Goal: Information Seeking & Learning: Learn about a topic

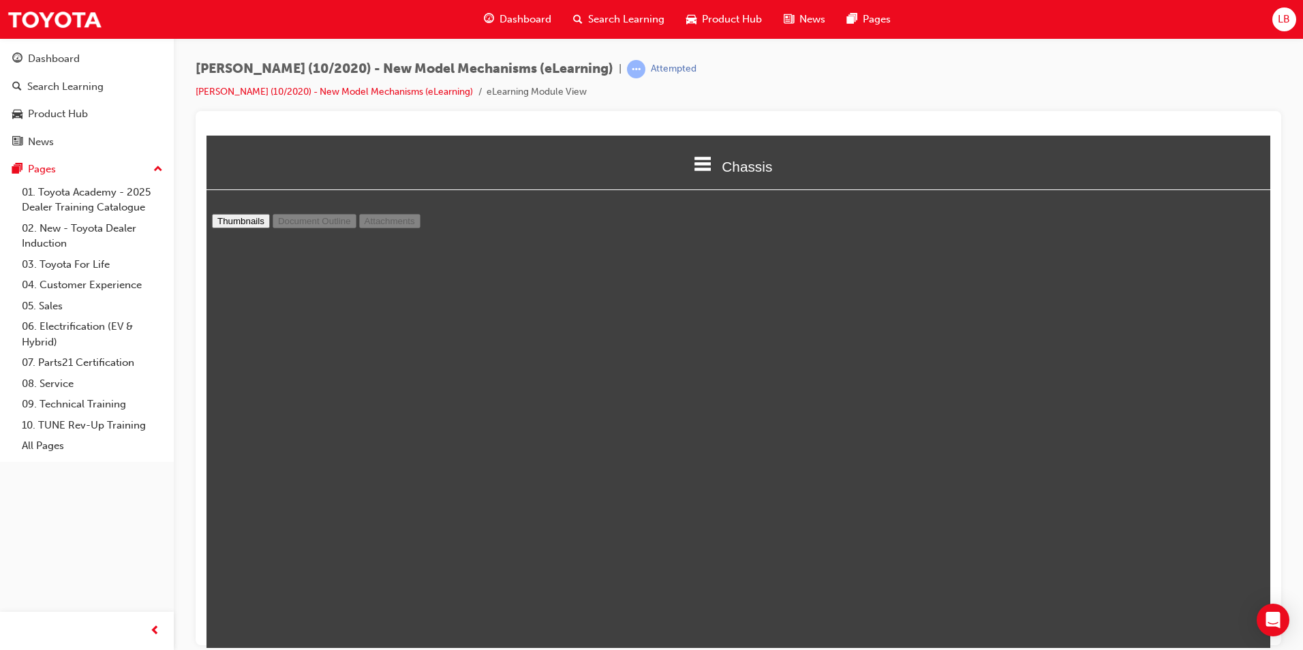
scroll to position [3891, 0]
type input "12"
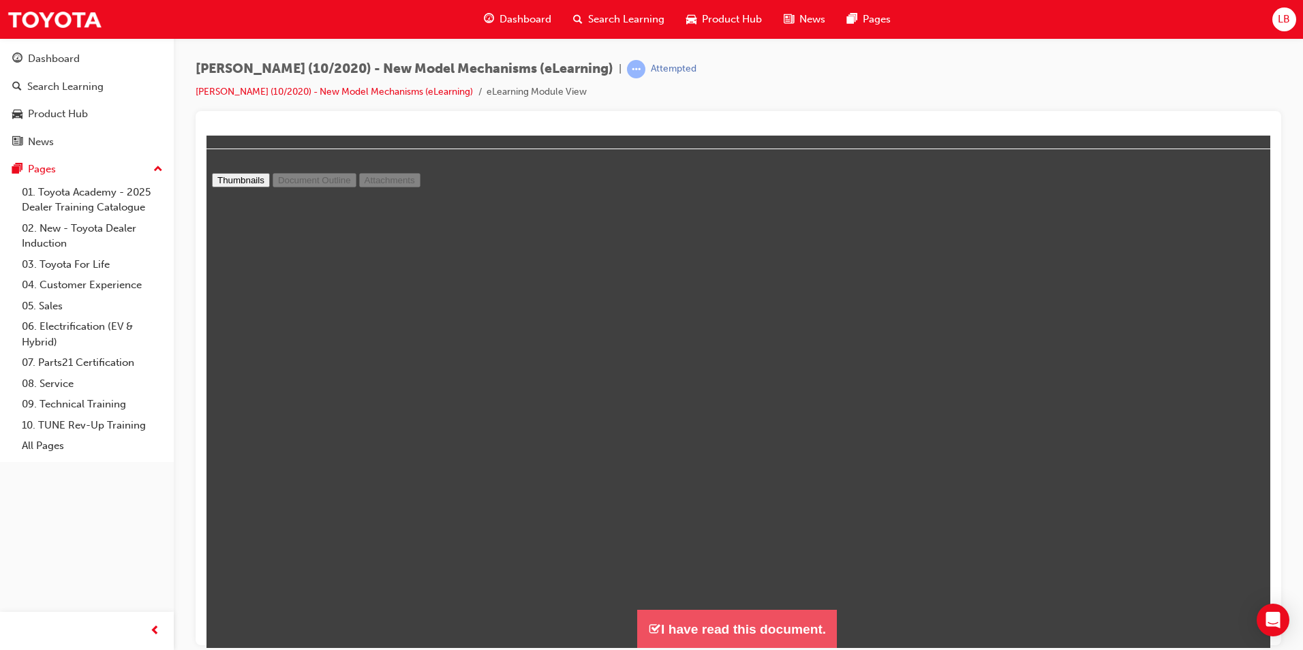
click at [709, 623] on button "I have read this document." at bounding box center [737, 628] width 200 height 39
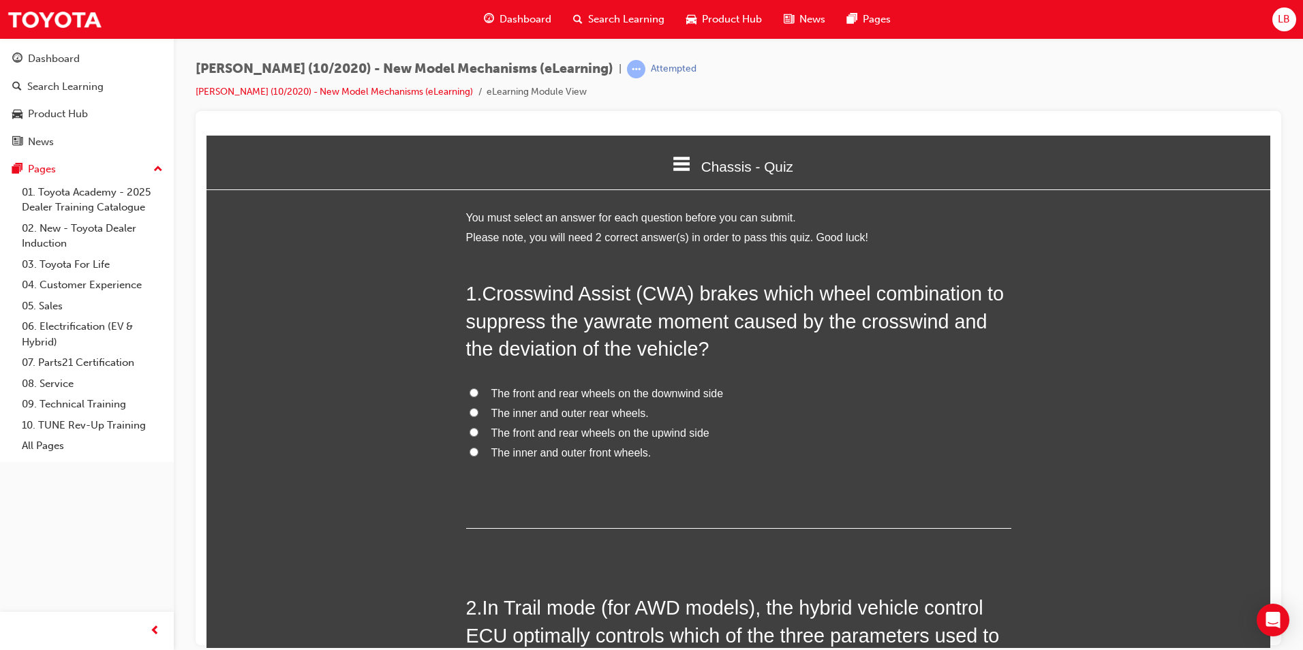
click at [553, 434] on span "The front and rear wheels on the upwind side" at bounding box center [600, 433] width 218 height 12
click at [478, 434] on input "The front and rear wheels on the upwind side" at bounding box center [474, 431] width 9 height 9
radio input "true"
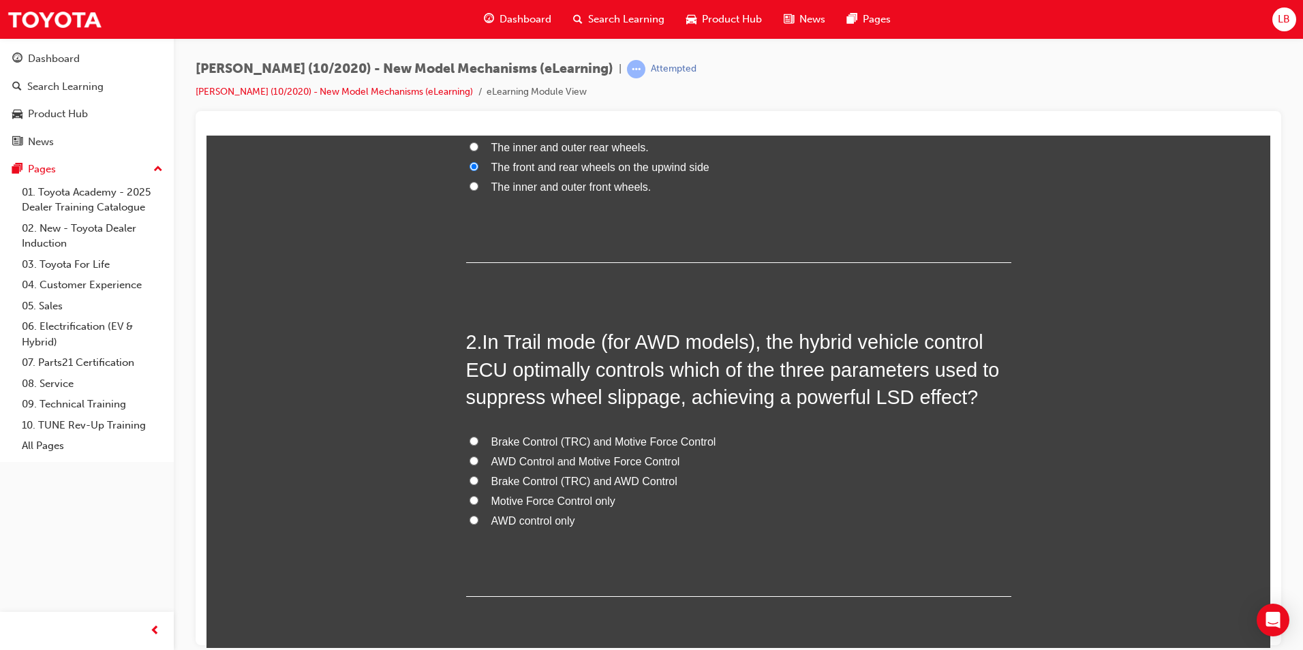
scroll to position [273, 0]
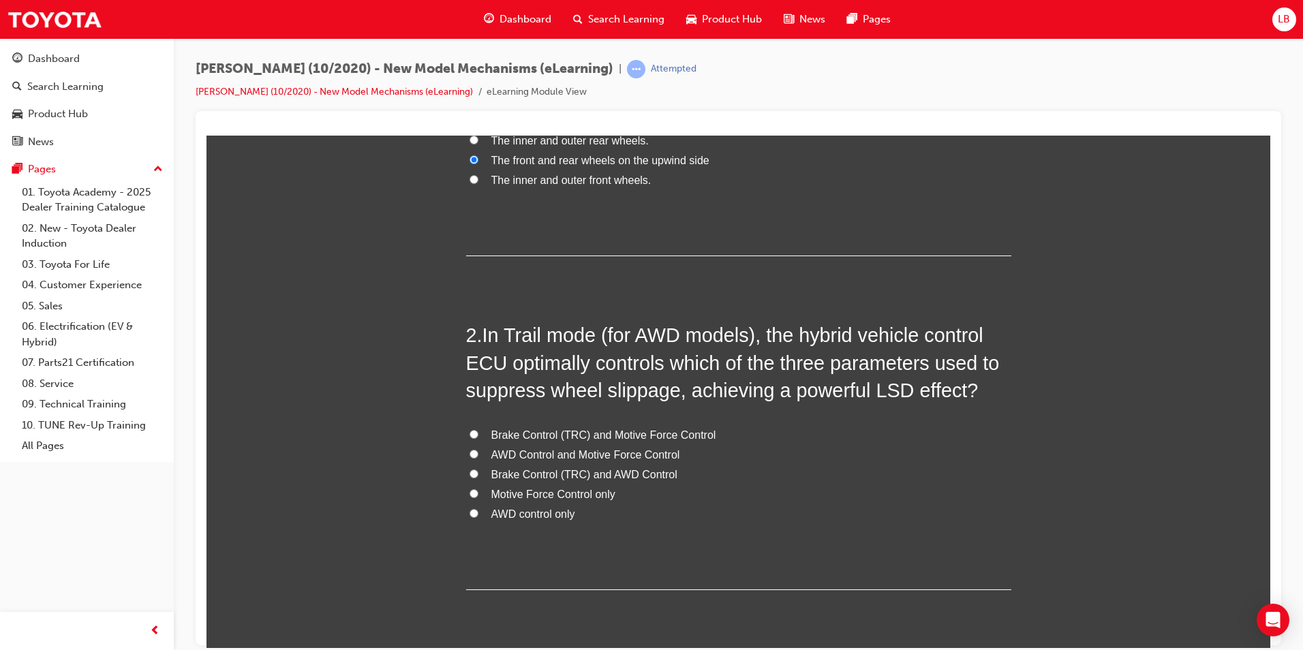
click at [512, 474] on span "Brake Control (TRC) and AWD Control" at bounding box center [584, 474] width 186 height 12
click at [478, 474] on input "Brake Control (TRC) and AWD Control" at bounding box center [474, 473] width 9 height 9
radio input "true"
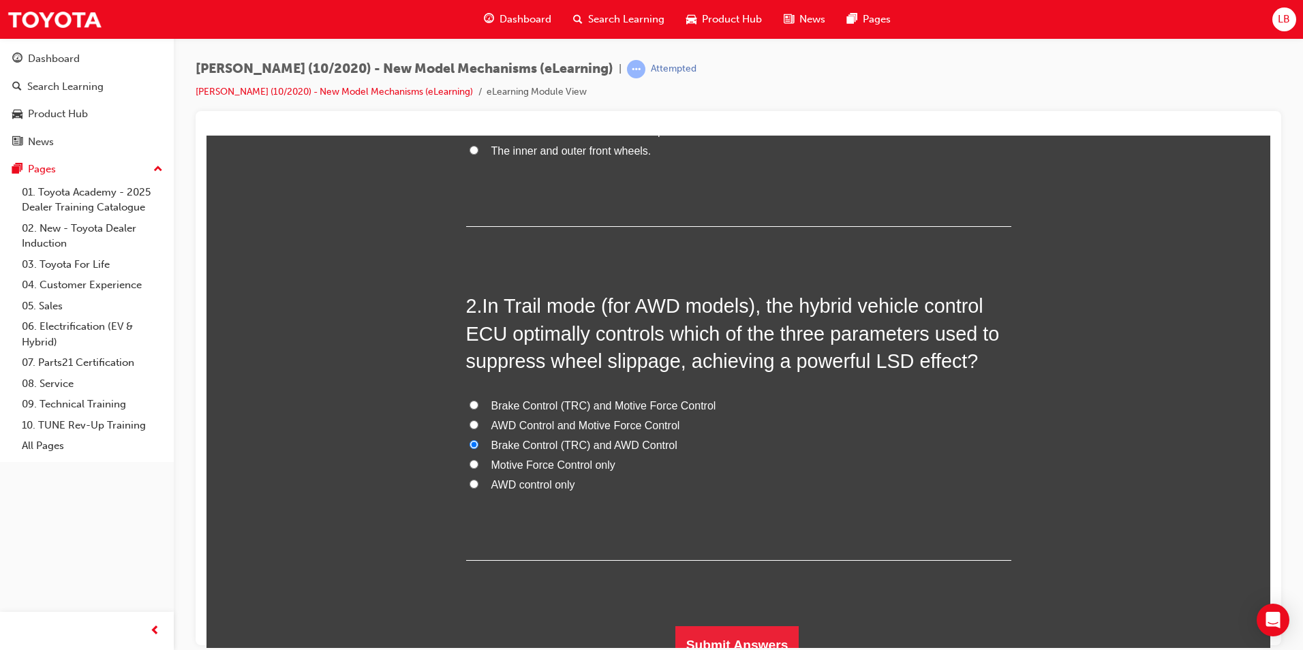
scroll to position [318, 0]
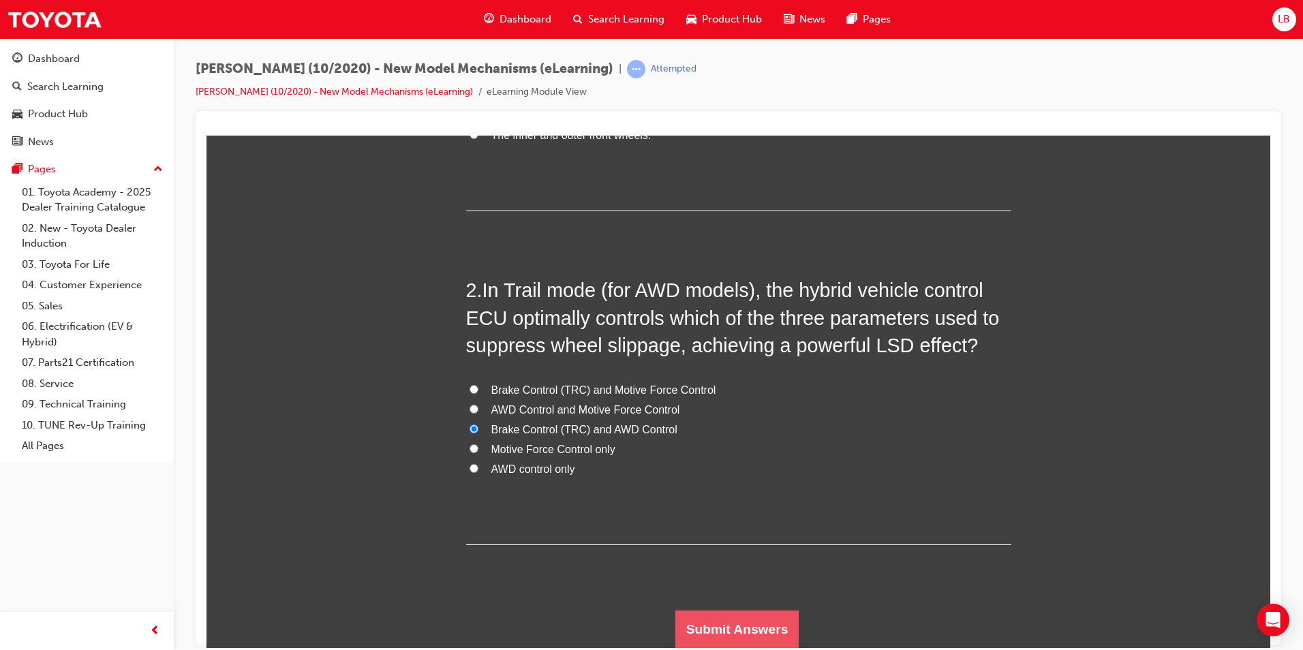
click at [728, 623] on button "Submit Answers" at bounding box center [737, 629] width 124 height 38
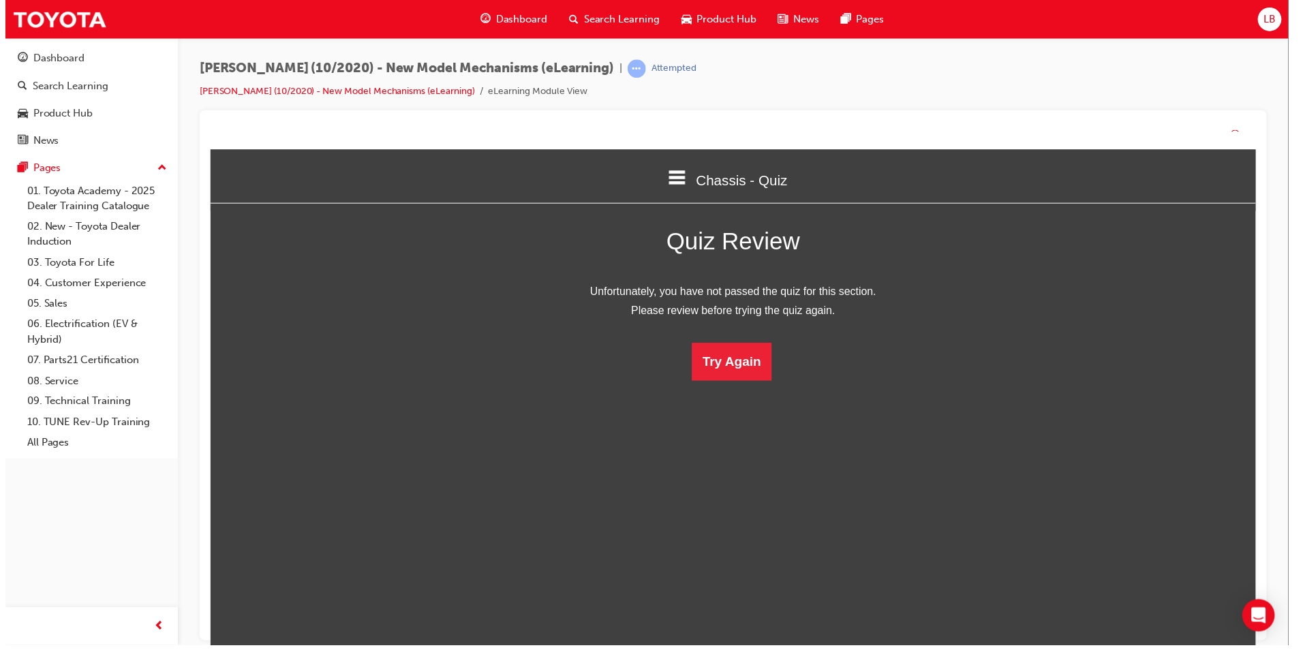
scroll to position [7, 7]
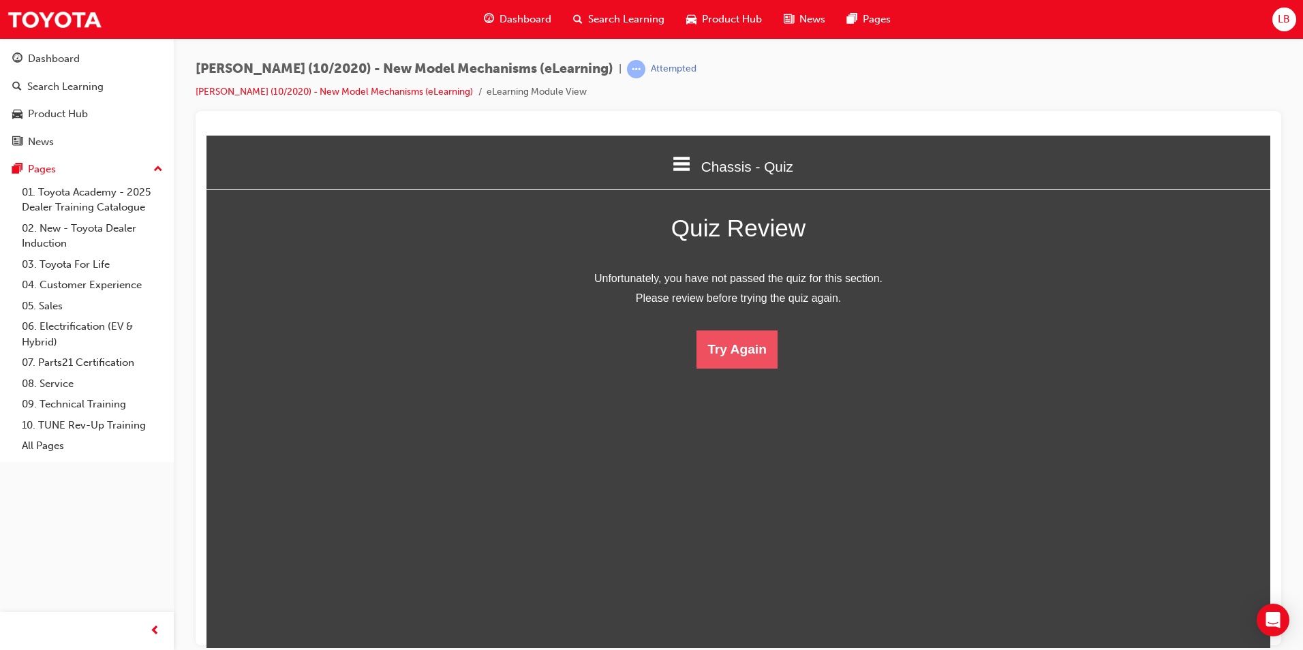
click at [736, 339] on button "Try Again" at bounding box center [736, 349] width 81 height 38
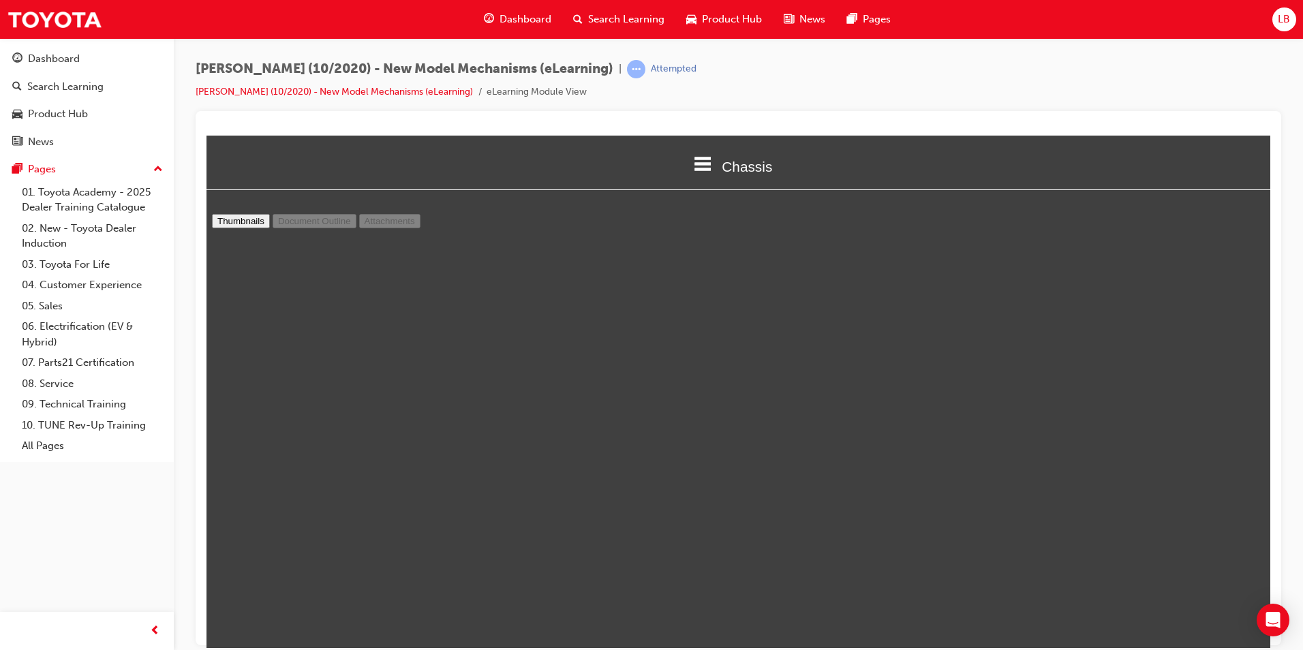
scroll to position [3919, 0]
type input "12"
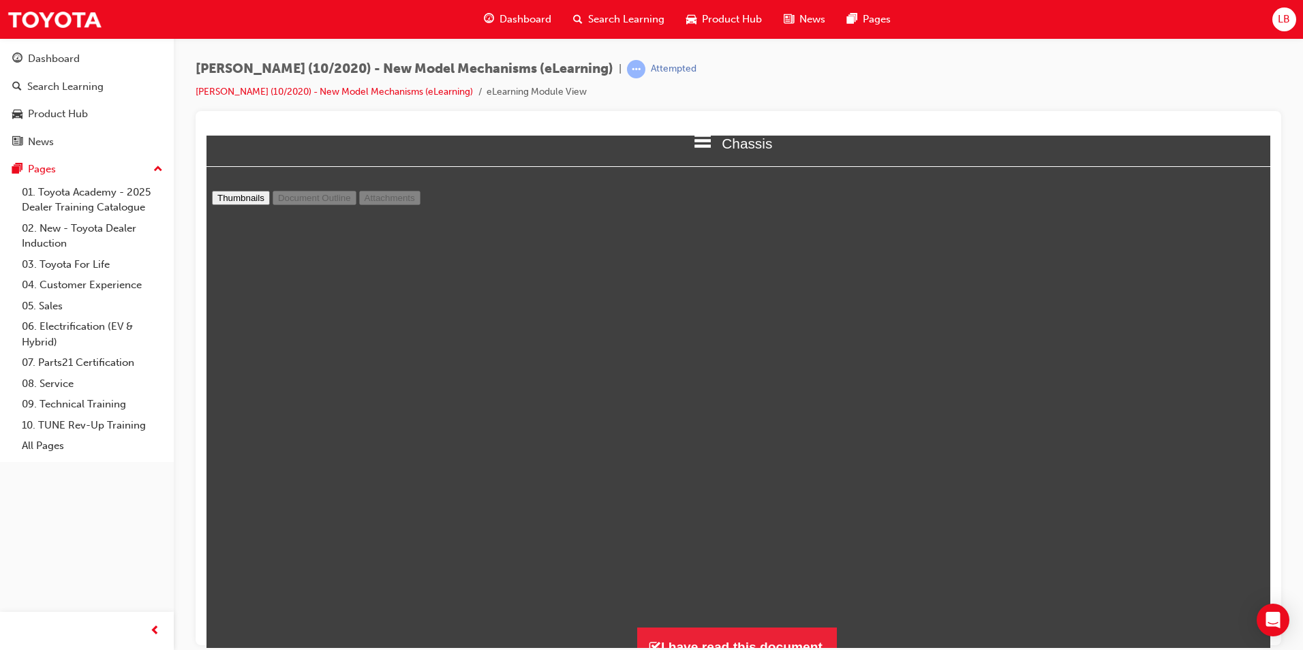
scroll to position [41, 0]
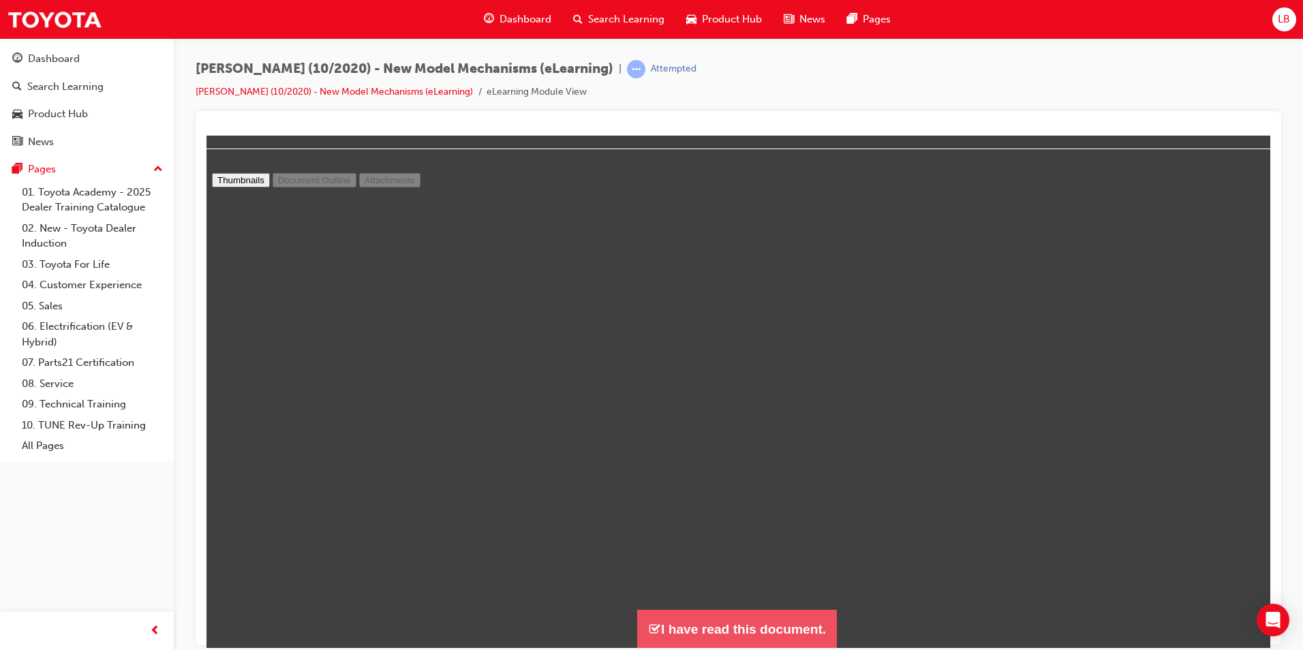
click at [728, 628] on button "I have read this document." at bounding box center [737, 628] width 200 height 39
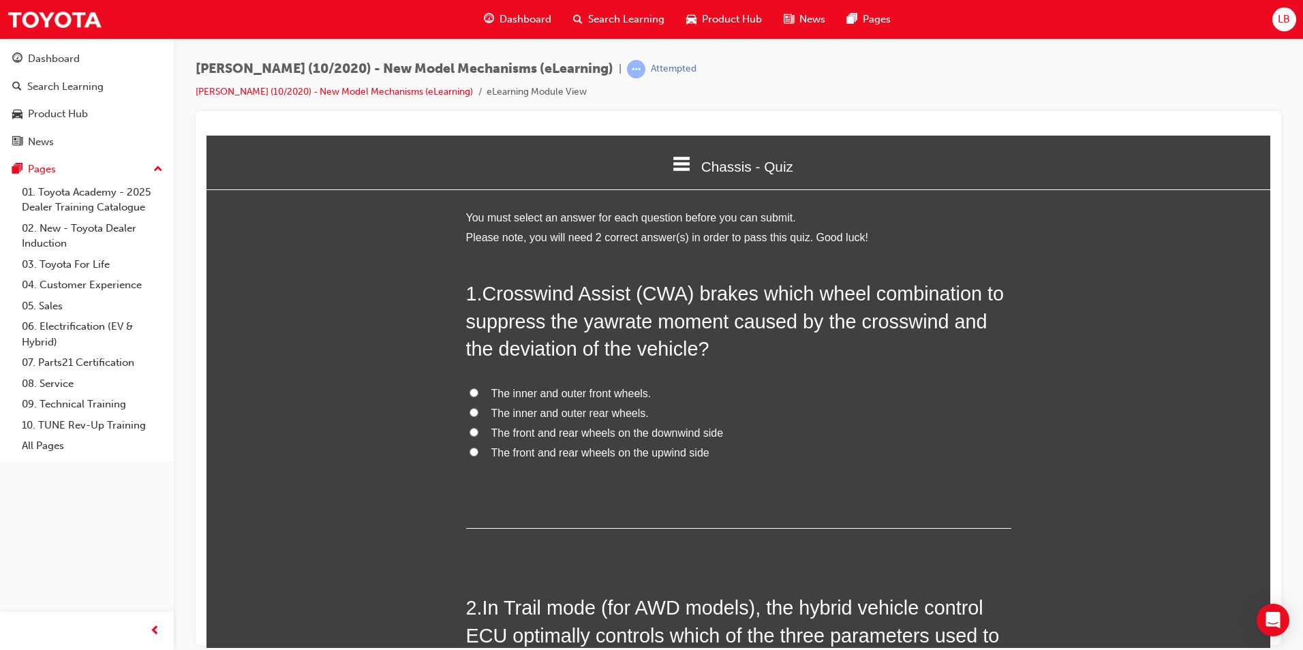
click at [557, 453] on span "The front and rear wheels on the upwind side" at bounding box center [600, 452] width 218 height 12
click at [478, 453] on input "The front and rear wheels on the upwind side" at bounding box center [474, 451] width 9 height 9
radio input "true"
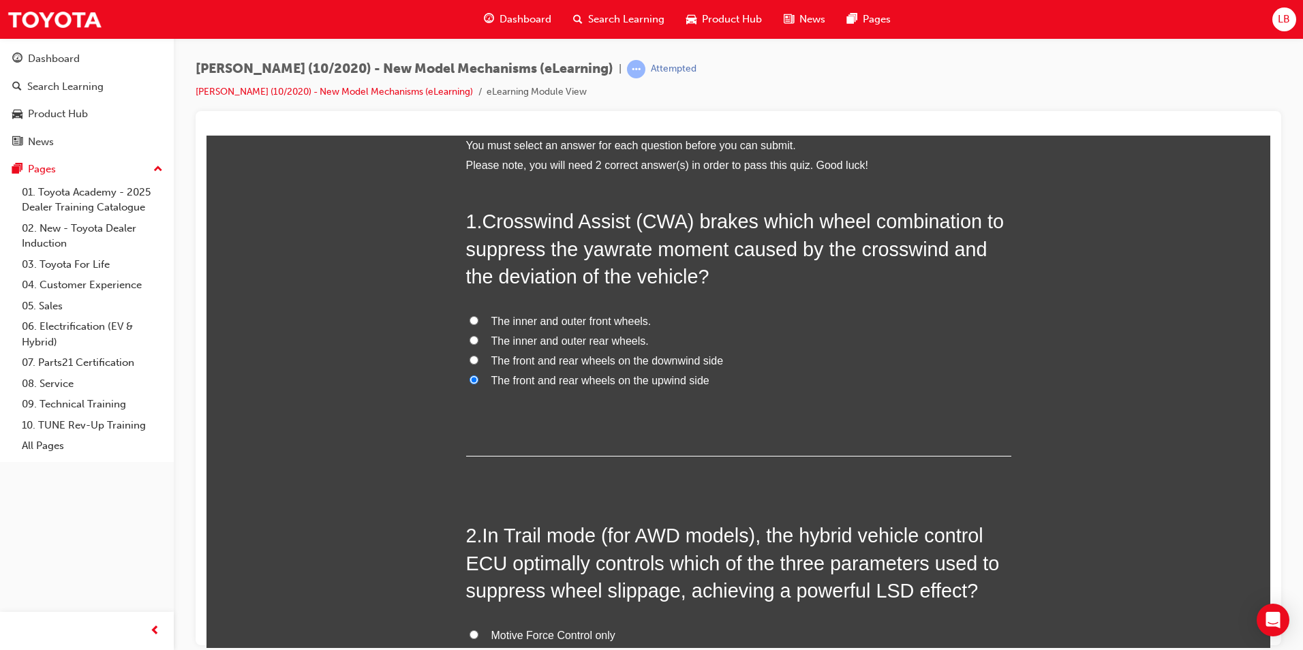
scroll to position [273, 0]
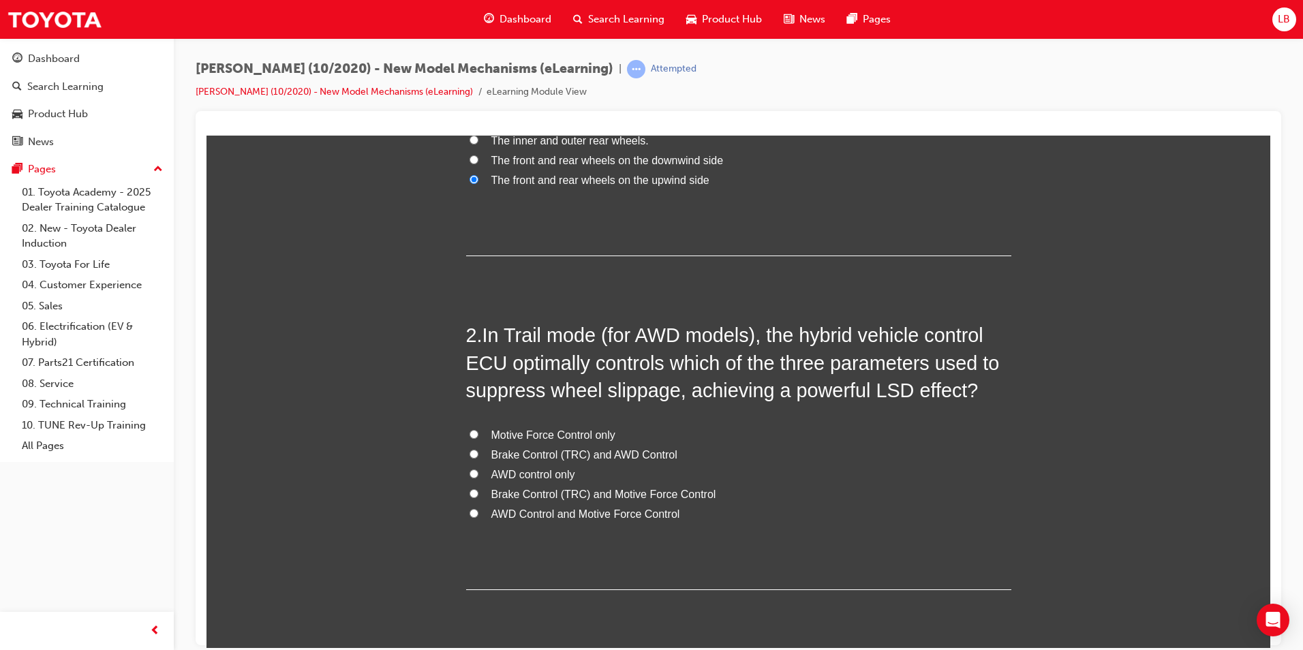
click at [547, 495] on span "Brake Control (TRC) and Motive Force Control" at bounding box center [603, 494] width 225 height 12
click at [478, 495] on input "Brake Control (TRC) and Motive Force Control" at bounding box center [474, 493] width 9 height 9
radio input "true"
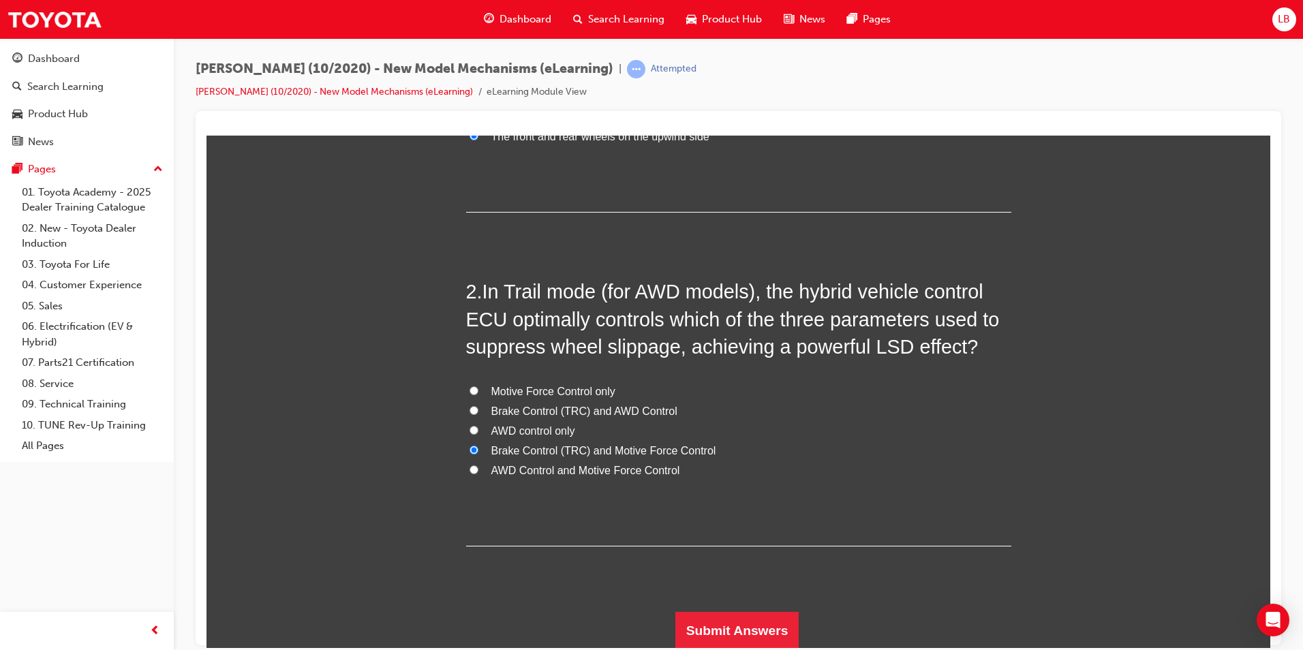
scroll to position [318, 0]
click at [739, 618] on button "Submit Answers" at bounding box center [737, 629] width 124 height 38
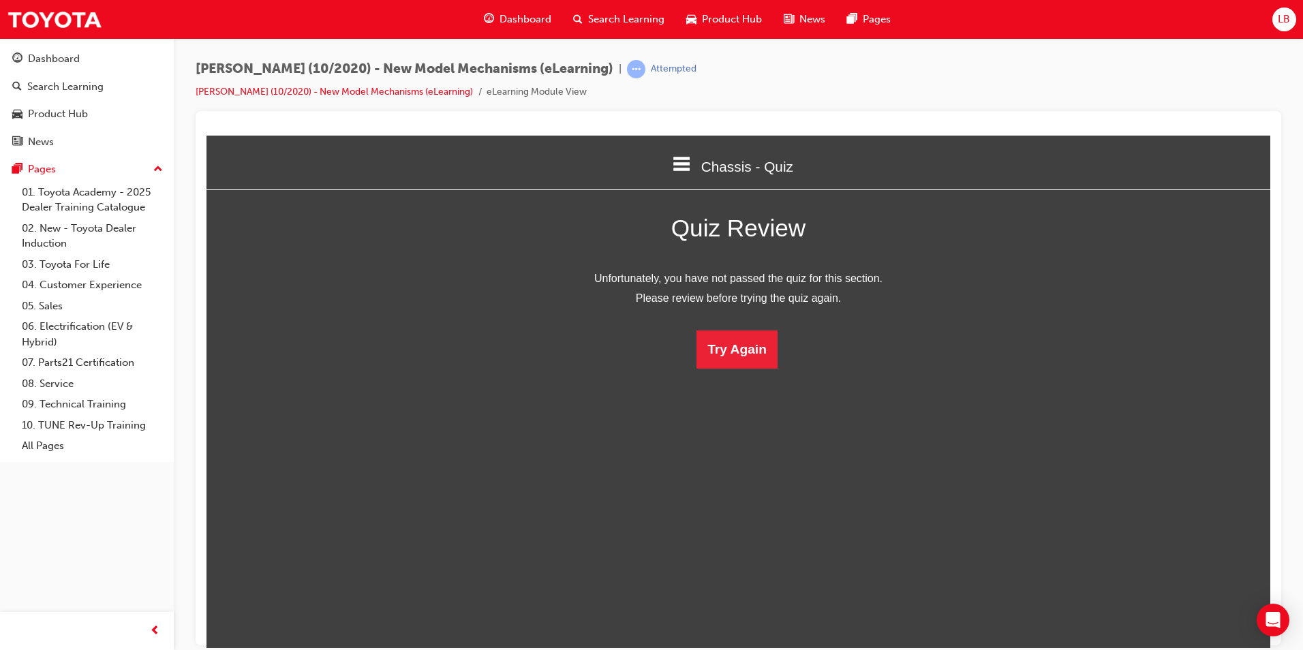
scroll to position [181, 1085]
click at [749, 373] on html "Chassis - Quiz Welcome Model Outline - Document Model Outline - Quiz HV System …" at bounding box center [738, 391] width 1064 height 512
click at [744, 356] on button "Try Again" at bounding box center [736, 349] width 81 height 38
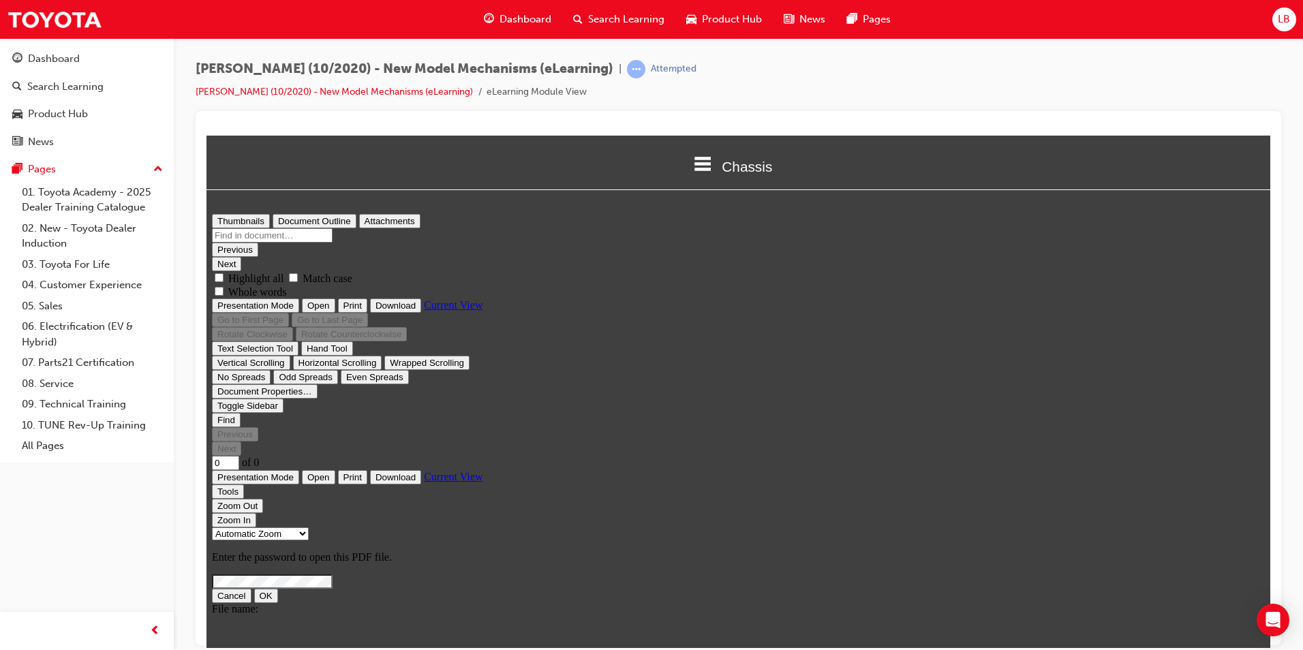
scroll to position [502, 1075]
type input "12"
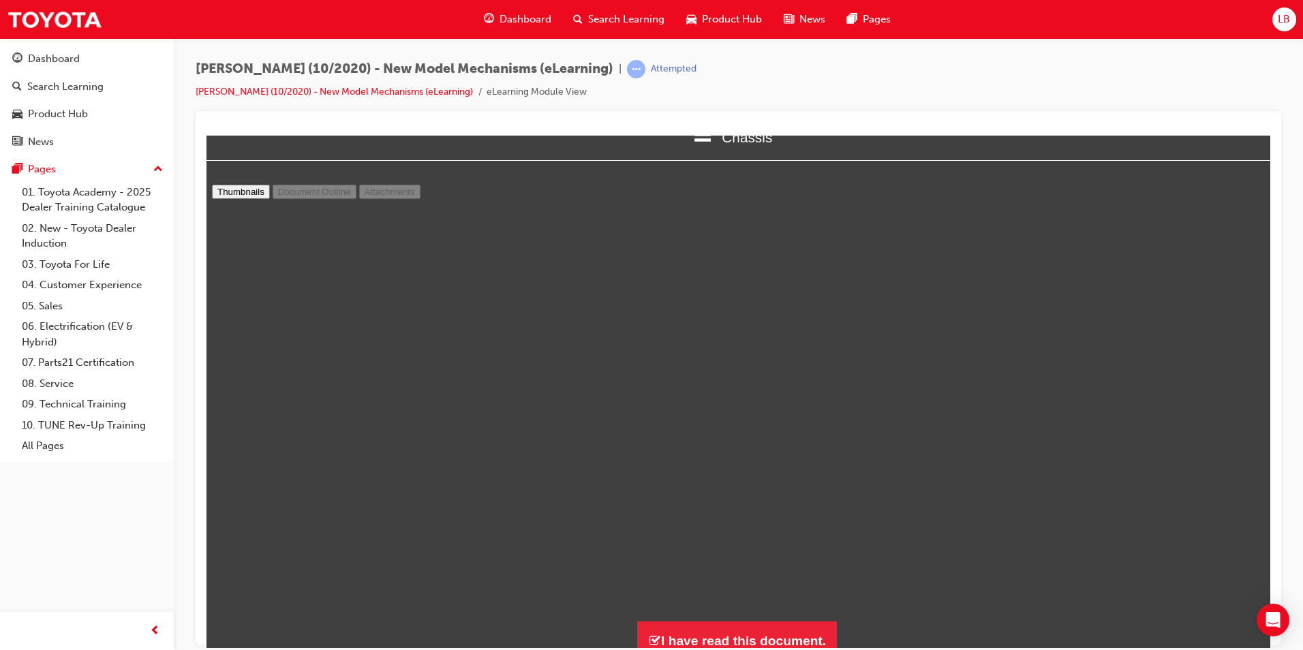
scroll to position [0, 0]
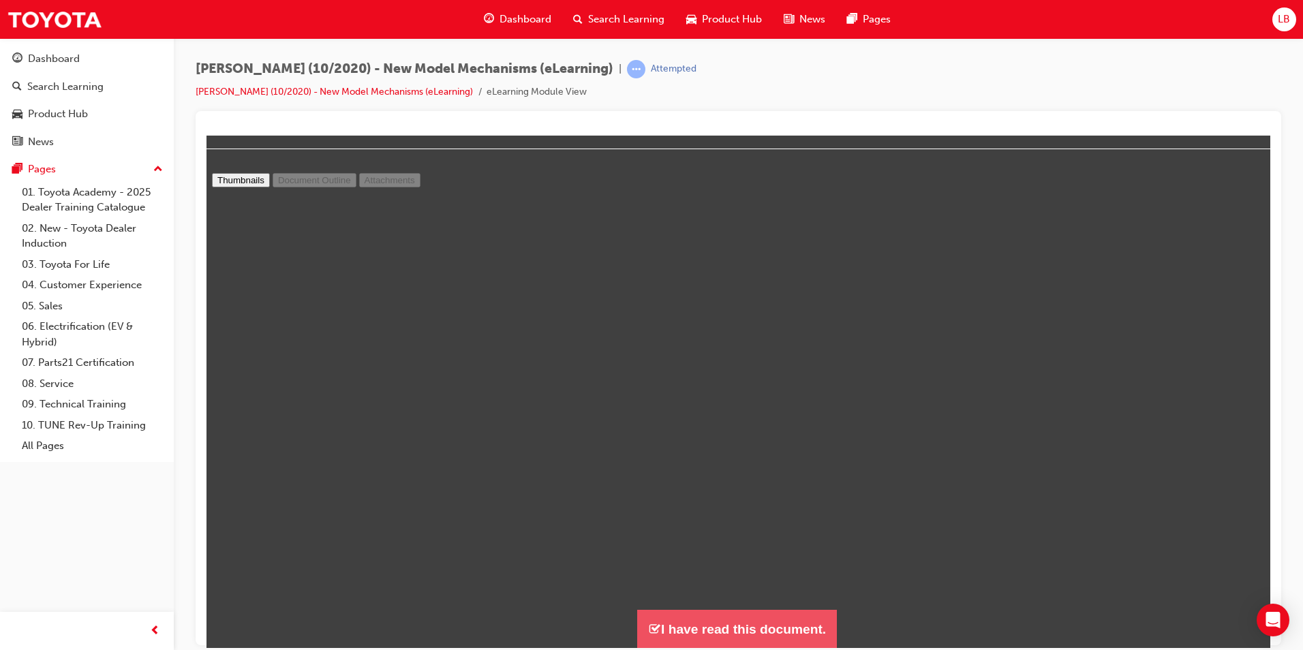
click at [750, 634] on button "I have read this document." at bounding box center [737, 628] width 200 height 39
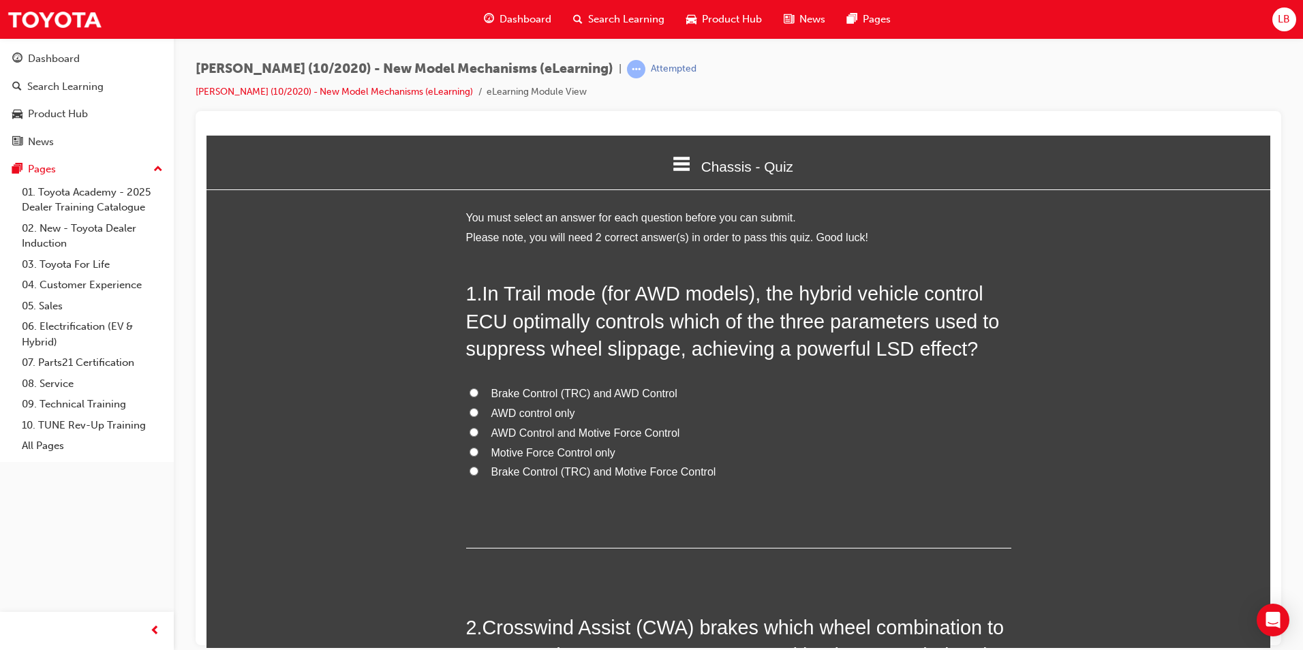
click at [550, 472] on span "Brake Control (TRC) and Motive Force Control" at bounding box center [603, 471] width 225 height 12
click at [478, 472] on input "Brake Control (TRC) and Motive Force Control" at bounding box center [474, 470] width 9 height 9
radio input "true"
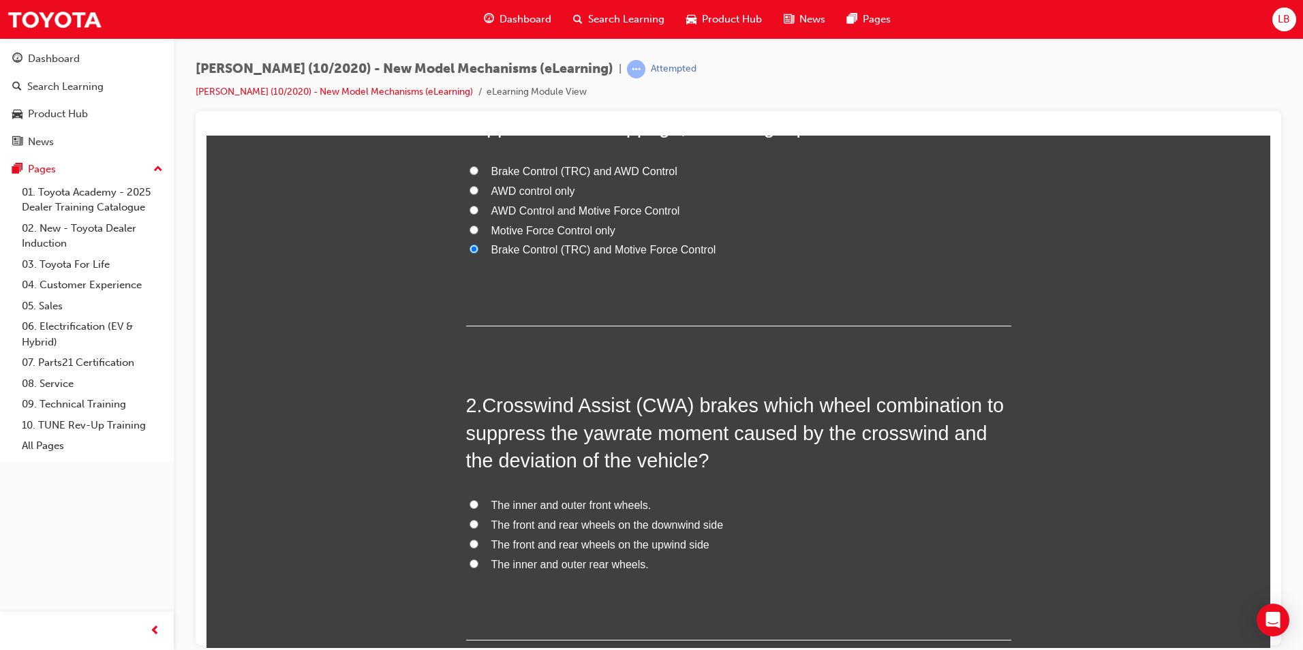
scroll to position [318, 0]
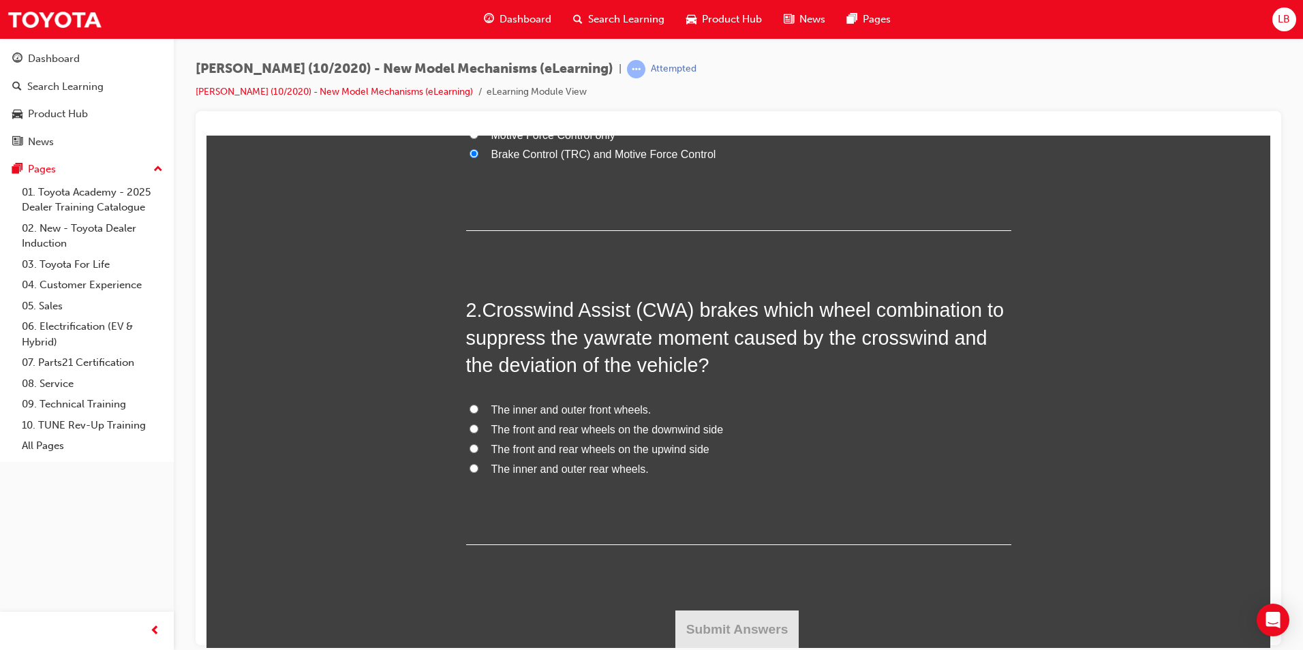
click at [617, 448] on span "The front and rear wheels on the upwind side" at bounding box center [600, 449] width 218 height 12
click at [478, 448] on input "The front and rear wheels on the upwind side" at bounding box center [474, 448] width 9 height 9
radio input "true"
click at [741, 635] on button "Submit Answers" at bounding box center [737, 629] width 124 height 38
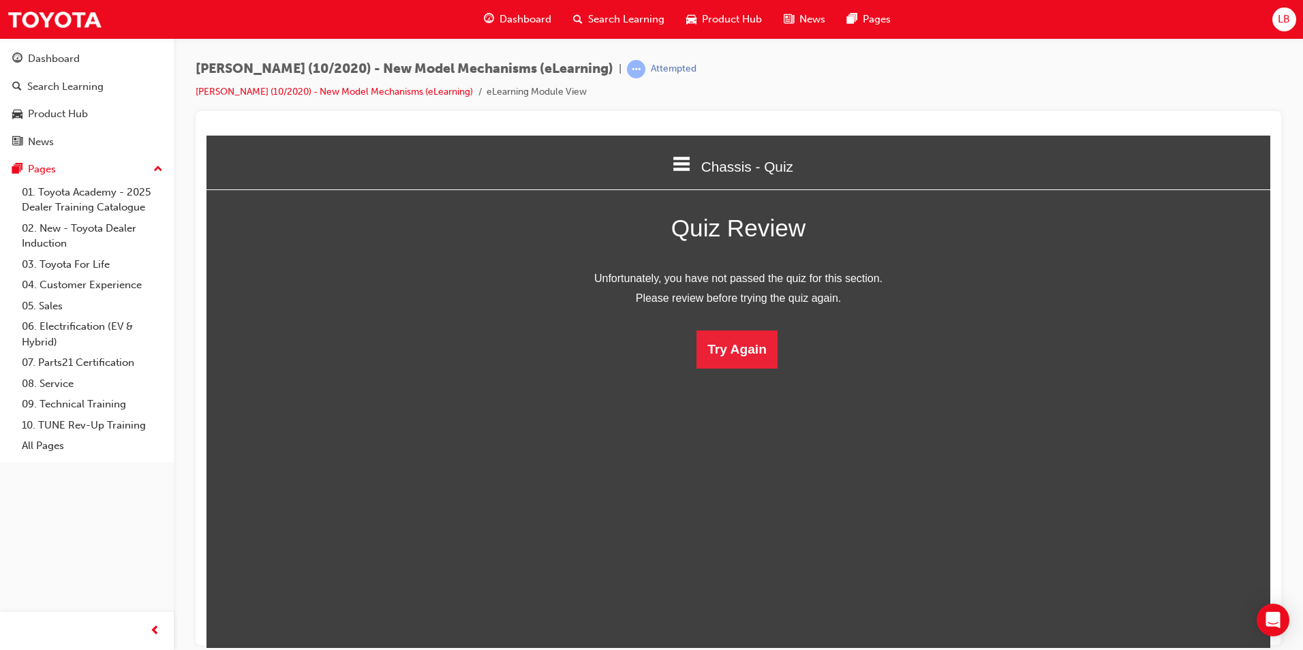
scroll to position [181, 1085]
click at [735, 365] on button "Try Again" at bounding box center [736, 349] width 81 height 38
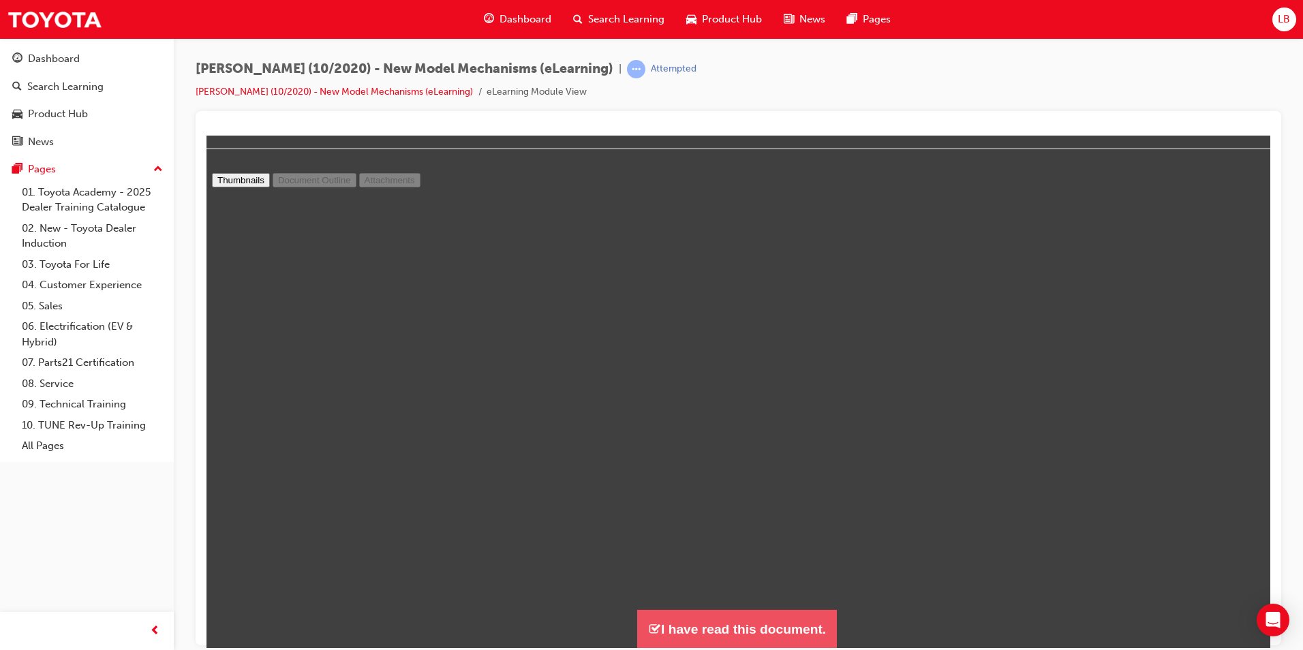
click at [729, 637] on button "I have read this document." at bounding box center [737, 628] width 200 height 39
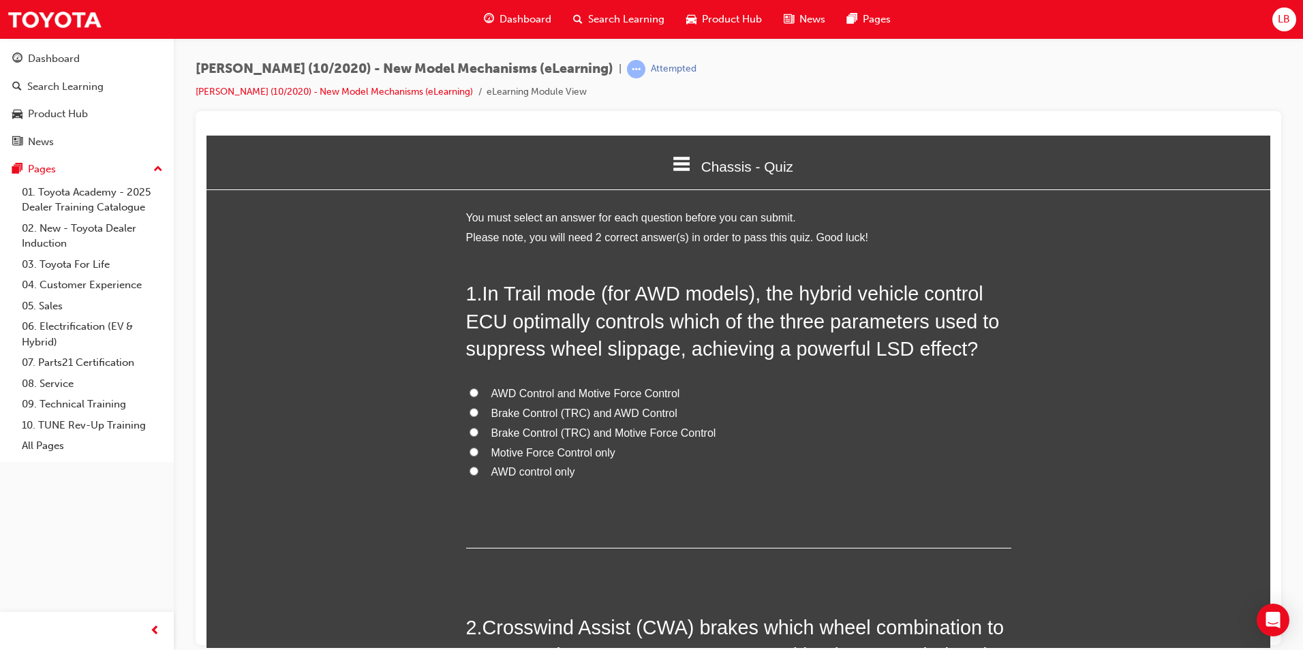
click at [514, 453] on span "Motive Force Control only" at bounding box center [553, 452] width 124 height 12
click at [478, 453] on input "Motive Force Control only" at bounding box center [474, 451] width 9 height 9
radio input "true"
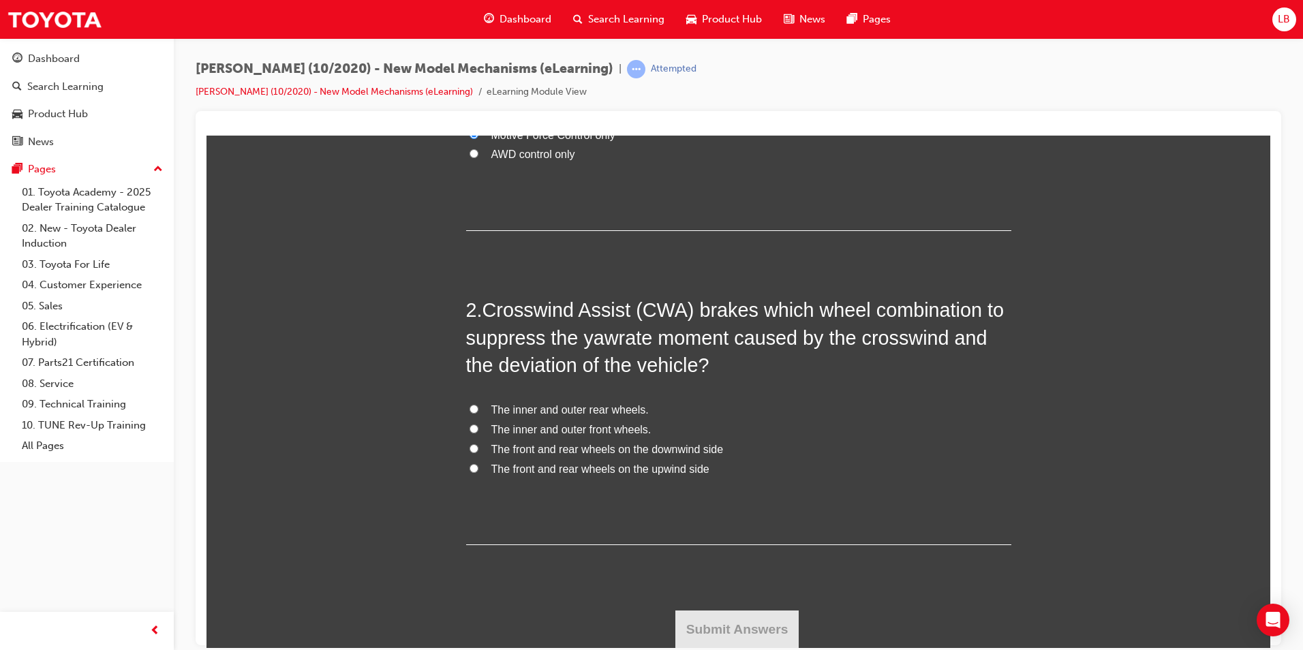
click at [532, 469] on span "The front and rear wheels on the upwind side" at bounding box center [600, 469] width 218 height 12
drag, startPoint x: 463, startPoint y: 468, endPoint x: 469, endPoint y: 465, distance: 7.0
click at [467, 465] on label "The front and rear wheels on the upwind side" at bounding box center [738, 469] width 545 height 20
click at [470, 465] on input "The front and rear wheels on the upwind side" at bounding box center [474, 467] width 9 height 9
radio input "true"
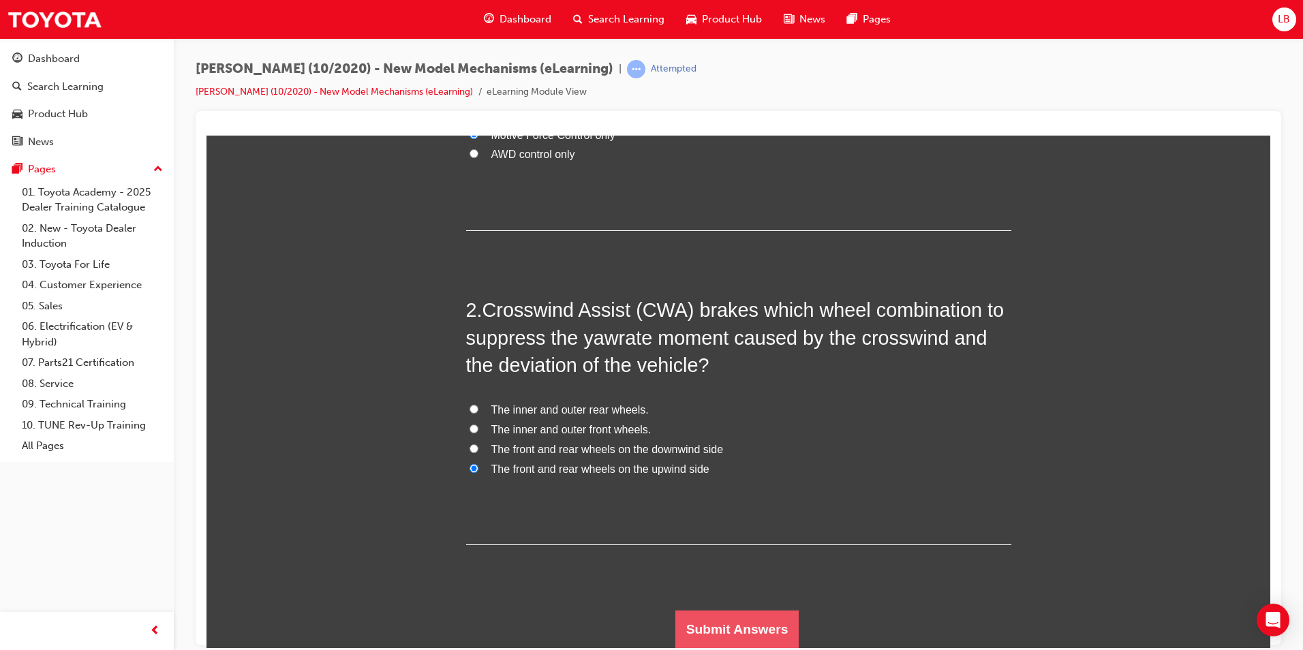
click at [763, 632] on button "Submit Answers" at bounding box center [737, 629] width 124 height 38
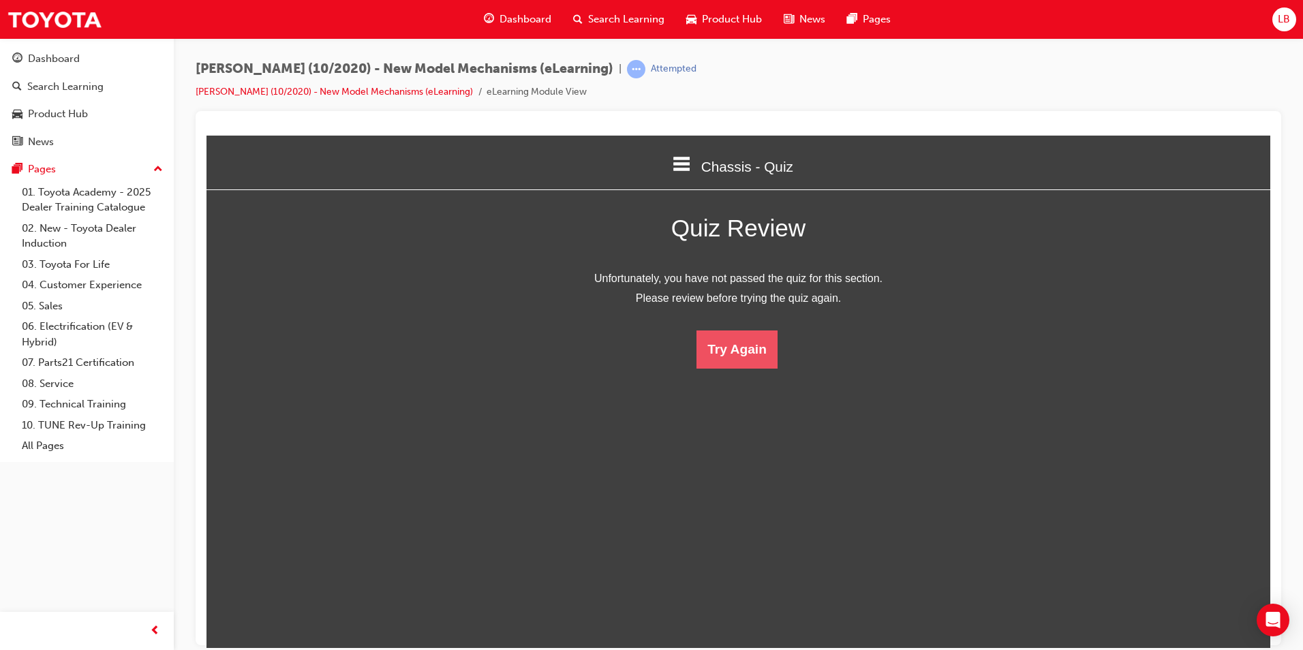
click at [736, 354] on button "Try Again" at bounding box center [736, 349] width 81 height 38
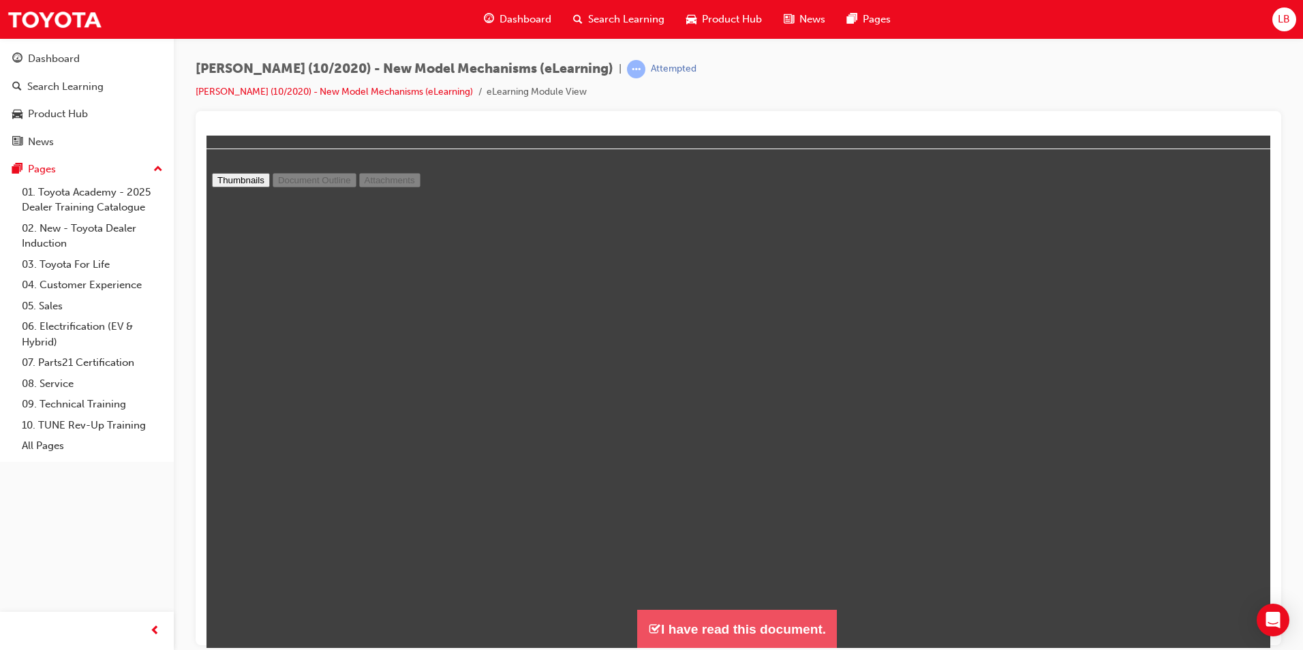
click at [737, 631] on button "I have read this document." at bounding box center [737, 628] width 200 height 39
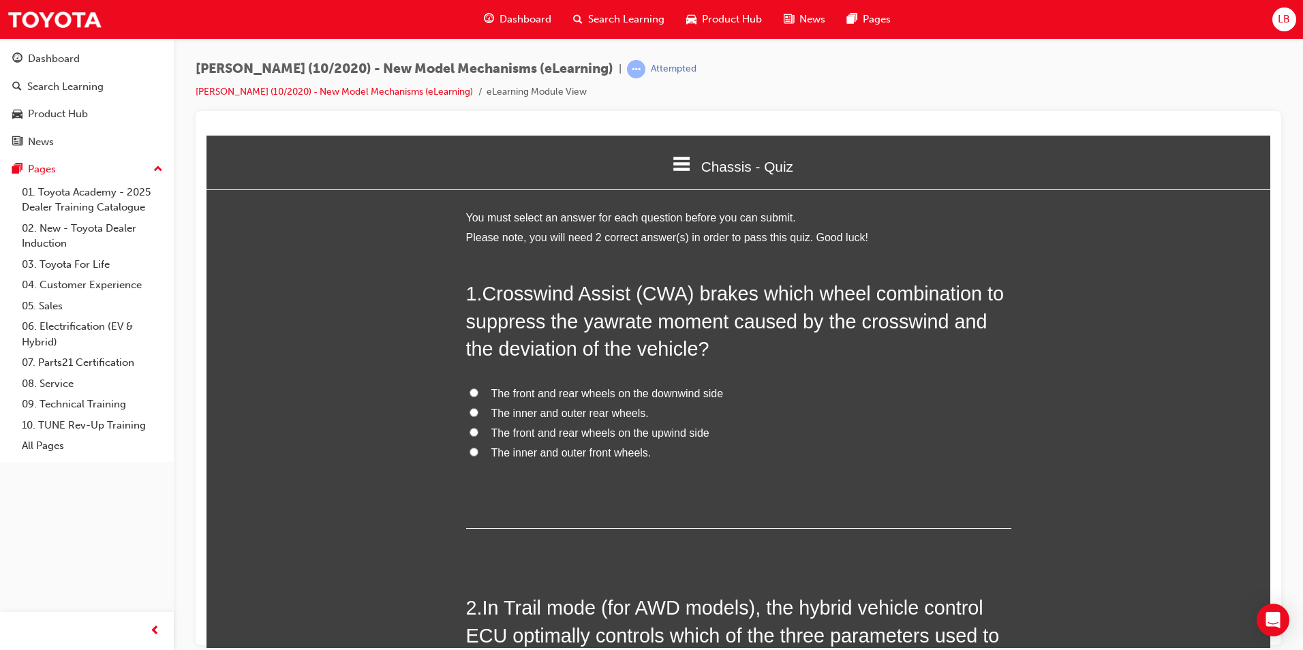
click at [523, 430] on span "The front and rear wheels on the upwind side" at bounding box center [600, 433] width 218 height 12
click at [478, 430] on input "The front and rear wheels on the upwind side" at bounding box center [474, 431] width 9 height 9
radio input "true"
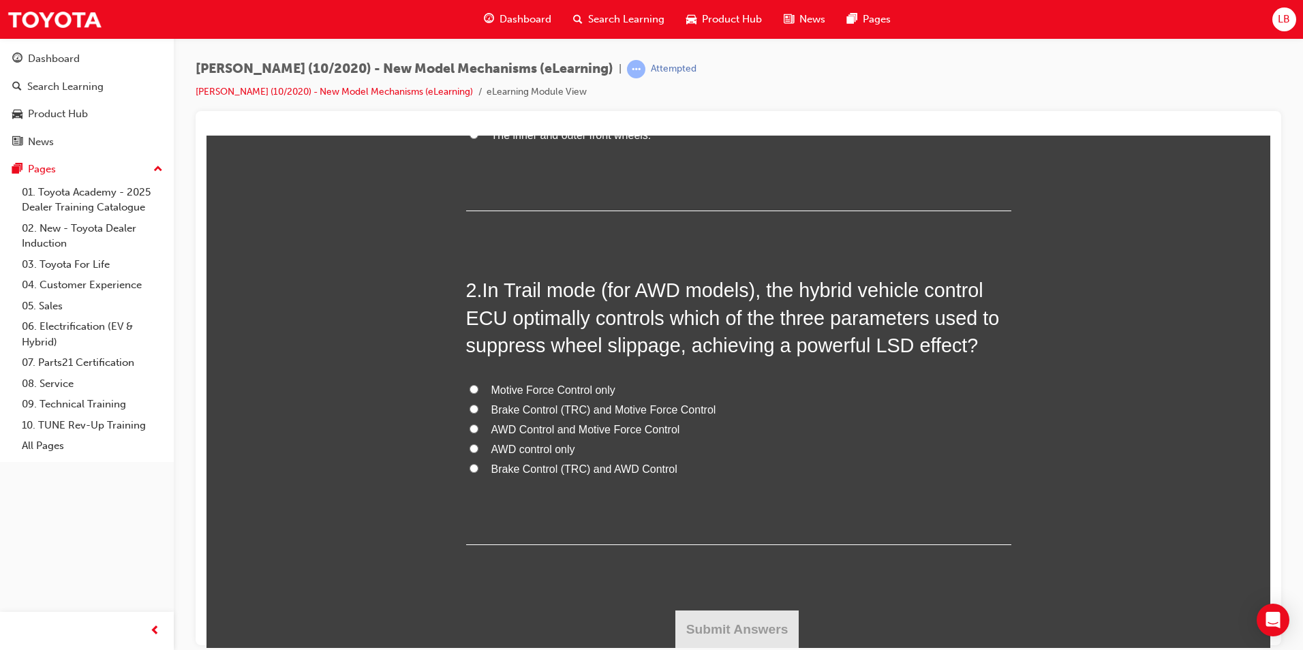
click at [510, 451] on span "AWD control only" at bounding box center [533, 449] width 84 height 12
click at [478, 451] on input "AWD control only" at bounding box center [474, 448] width 9 height 9
radio input "true"
click at [748, 627] on button "Submit Answers" at bounding box center [737, 629] width 124 height 38
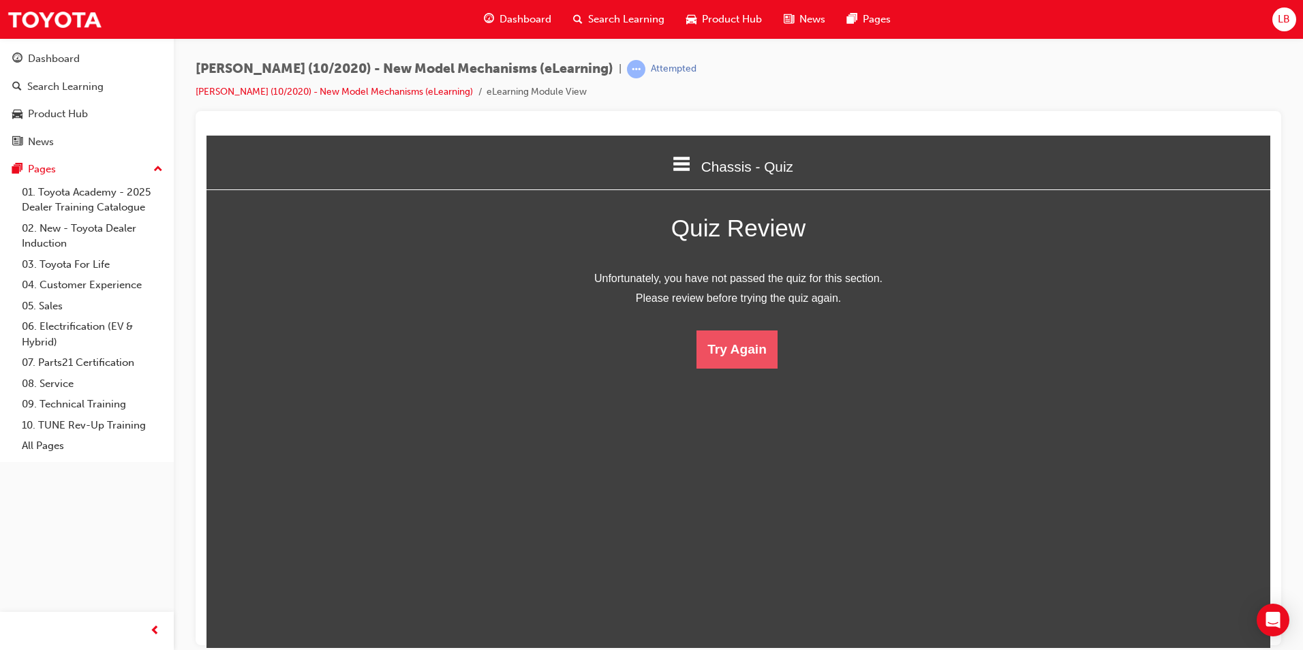
click at [733, 355] on button "Try Again" at bounding box center [736, 349] width 81 height 38
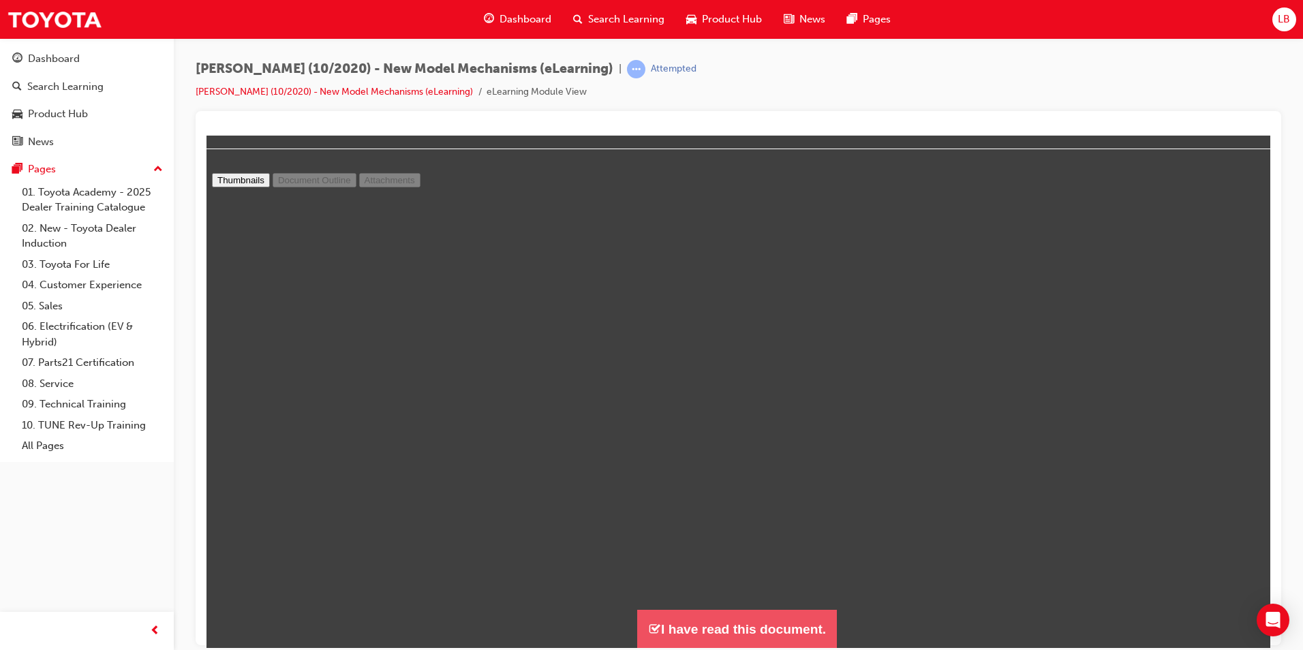
click at [750, 645] on button "I have read this document." at bounding box center [737, 628] width 200 height 39
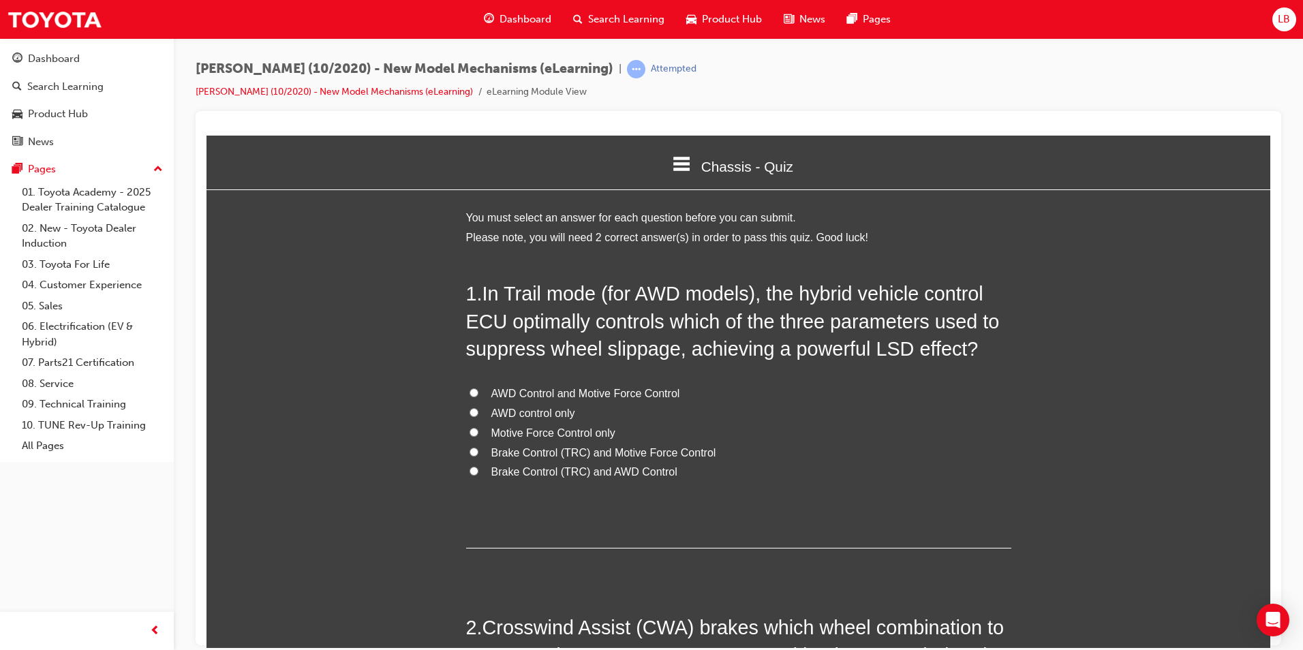
click at [510, 429] on span "Motive Force Control only" at bounding box center [553, 433] width 124 height 12
click at [478, 429] on input "Motive Force Control only" at bounding box center [474, 431] width 9 height 9
radio input "true"
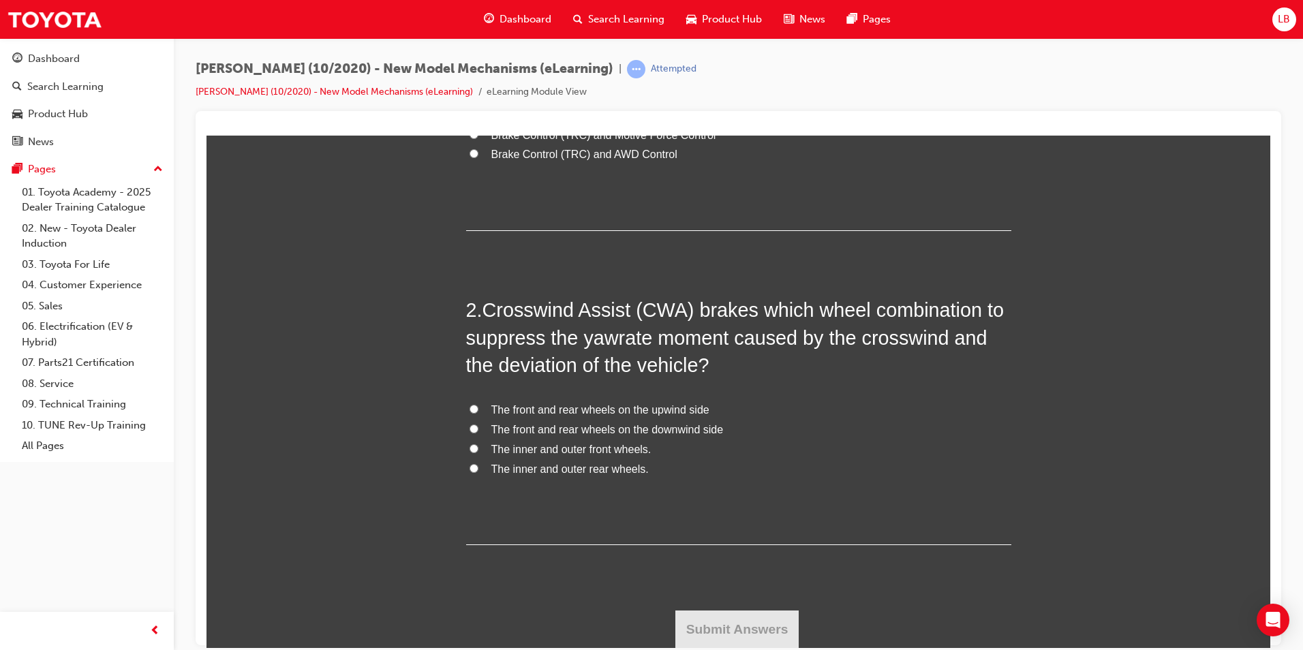
click at [573, 409] on span "The front and rear wheels on the upwind side" at bounding box center [600, 409] width 218 height 12
click at [478, 409] on input "The front and rear wheels on the upwind side" at bounding box center [474, 408] width 9 height 9
radio input "true"
click at [737, 630] on button "Submit Answers" at bounding box center [737, 629] width 124 height 38
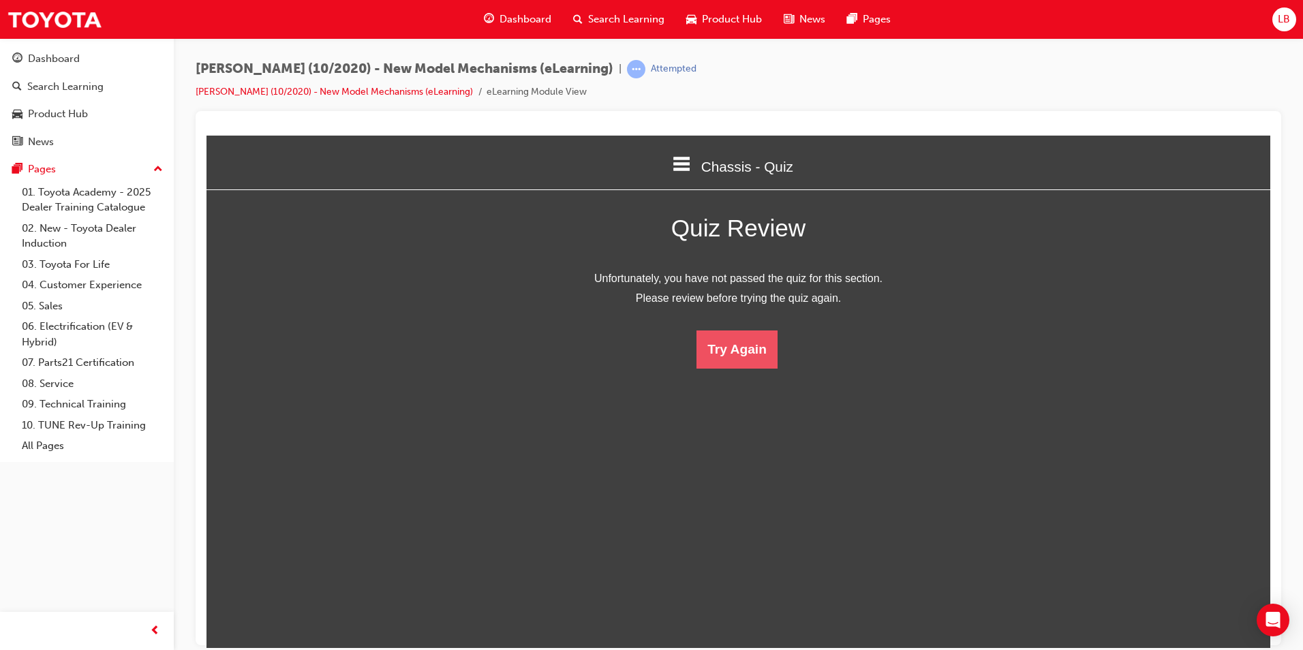
click at [731, 361] on button "Try Again" at bounding box center [736, 349] width 81 height 38
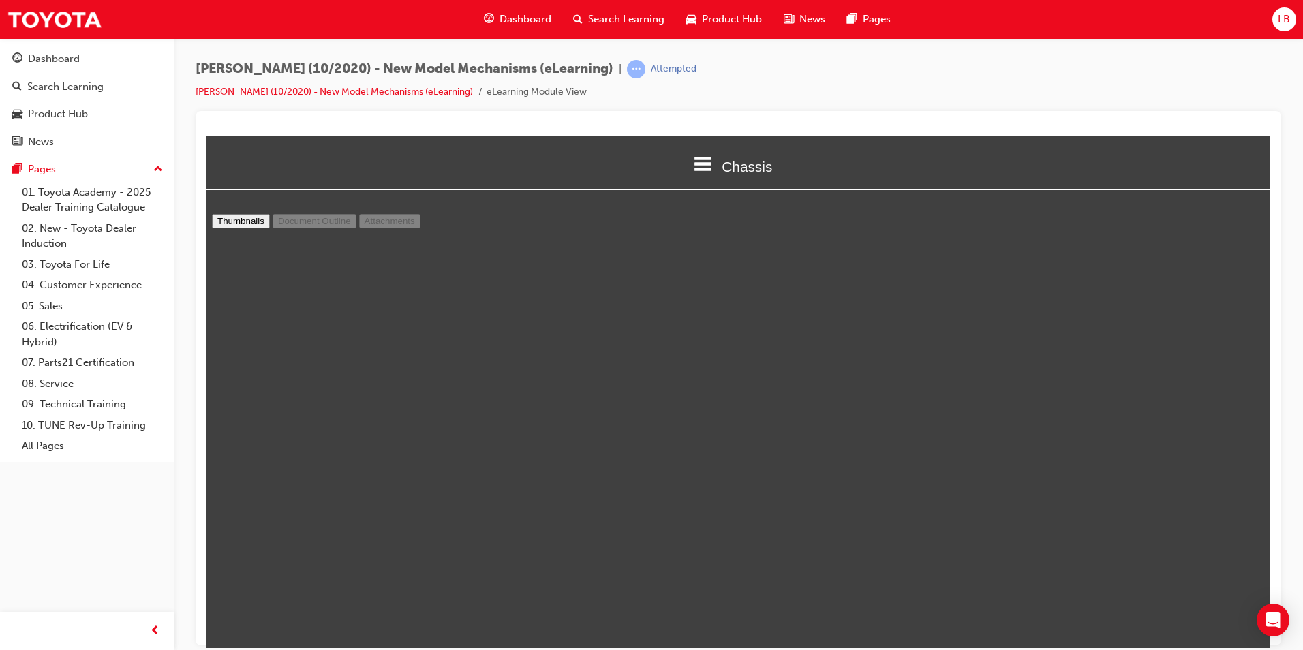
type input "12"
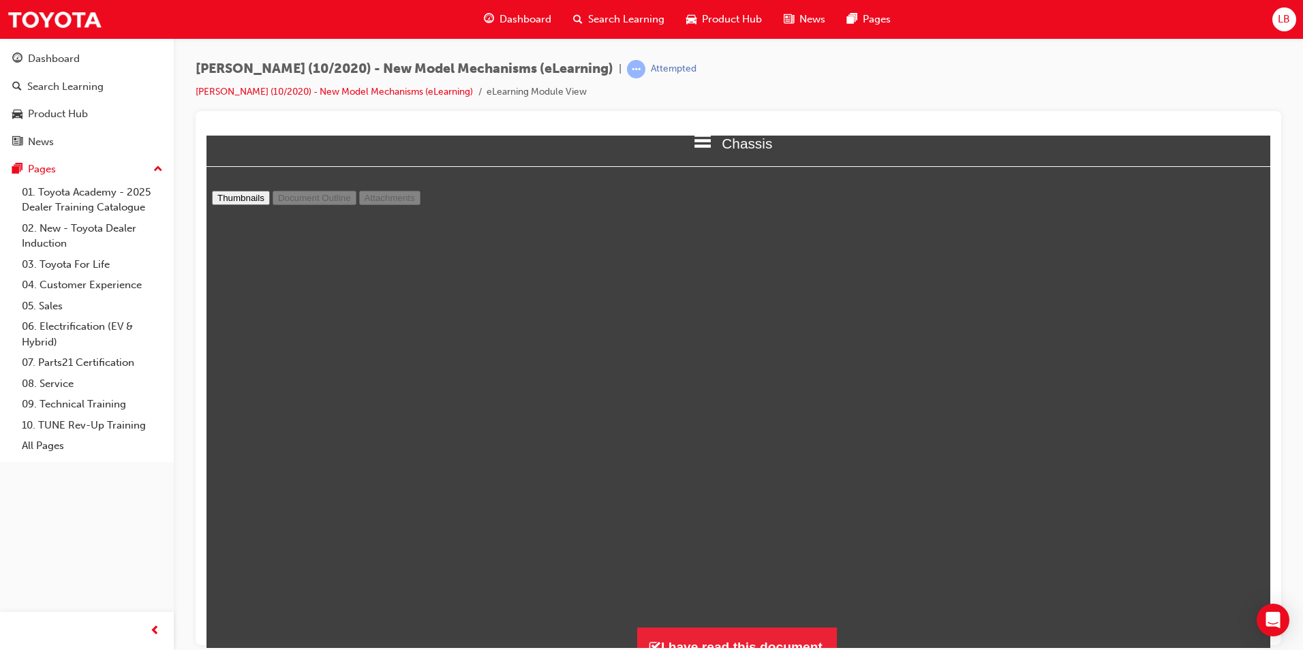
scroll to position [41, 0]
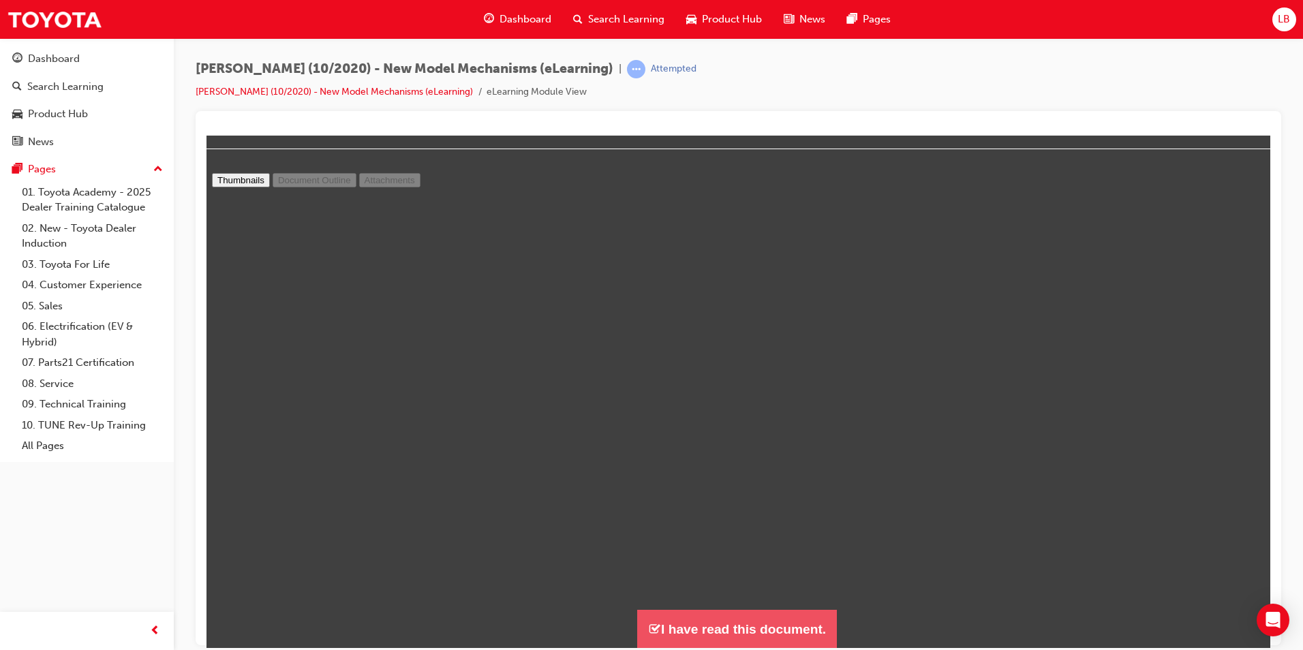
click at [765, 627] on button "I have read this document." at bounding box center [737, 628] width 200 height 39
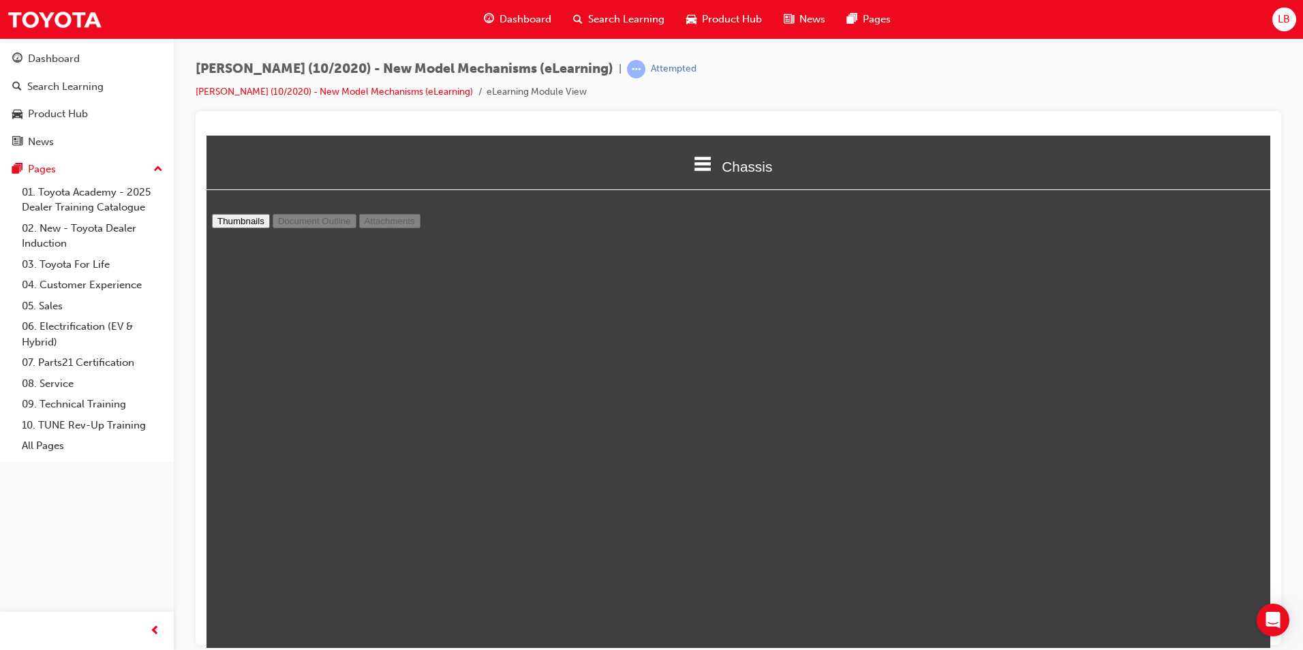
scroll to position [779, 1075]
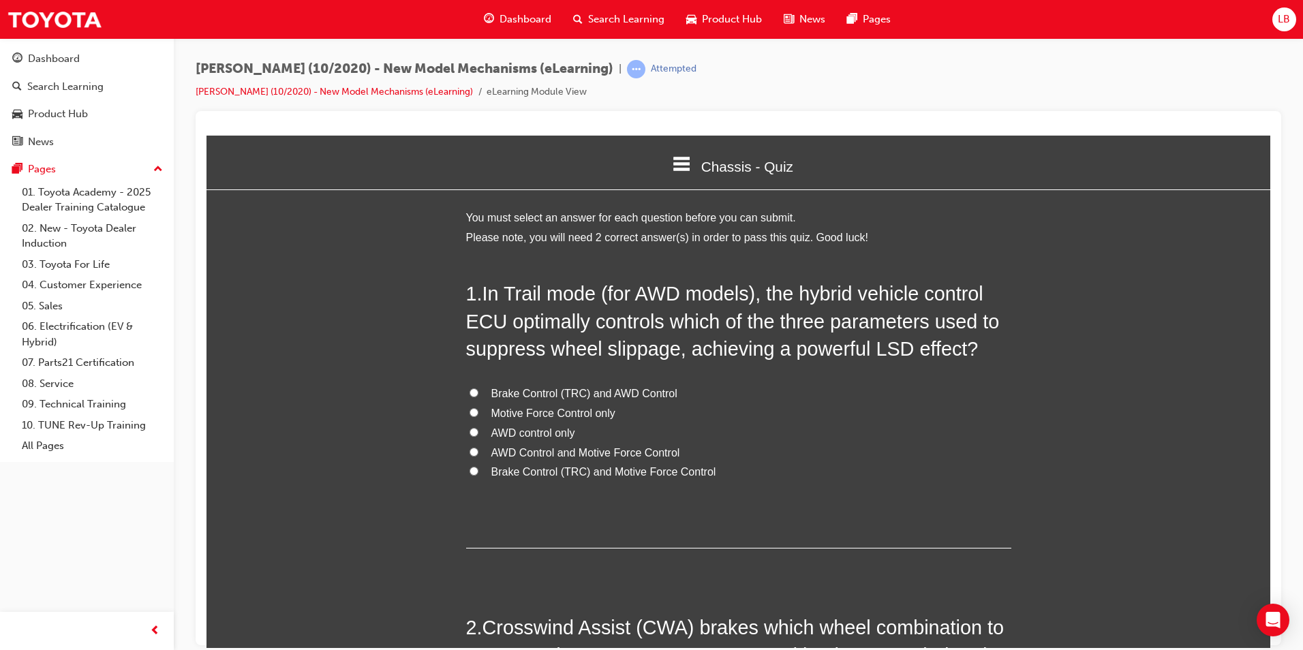
click at [592, 453] on span "AWD Control and Motive Force Control" at bounding box center [585, 452] width 189 height 12
click at [478, 453] on input "AWD Control and Motive Force Control" at bounding box center [474, 451] width 9 height 9
radio input "true"
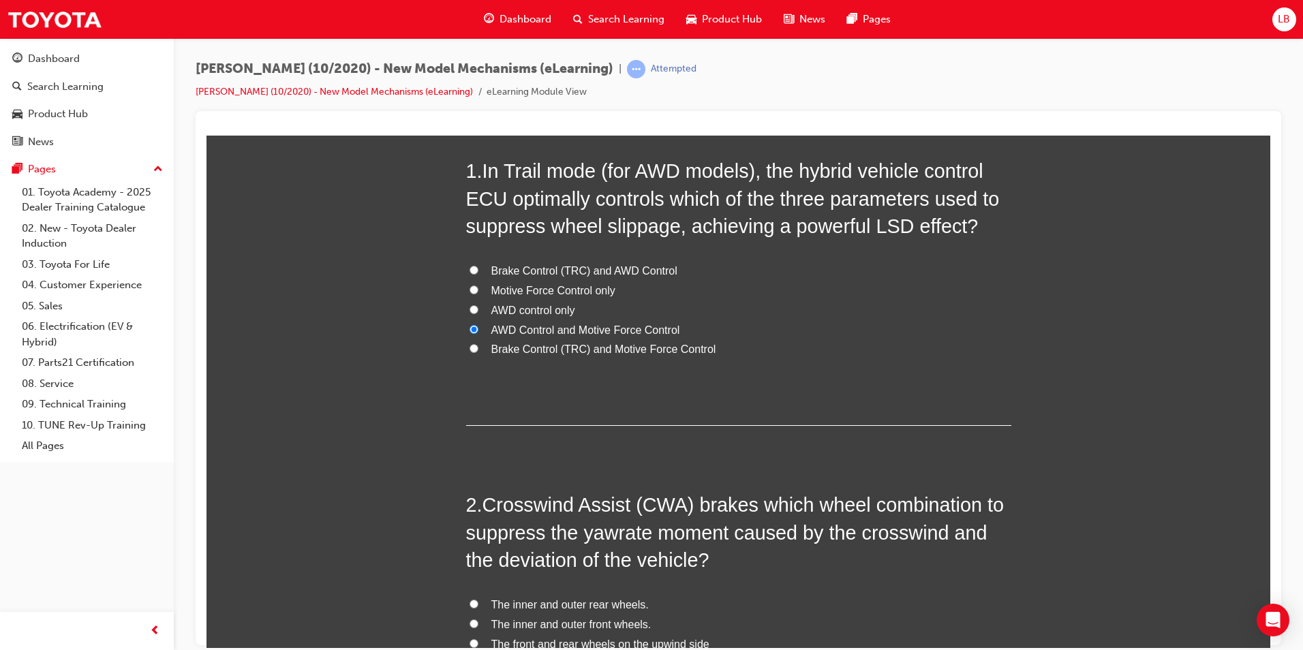
scroll to position [318, 0]
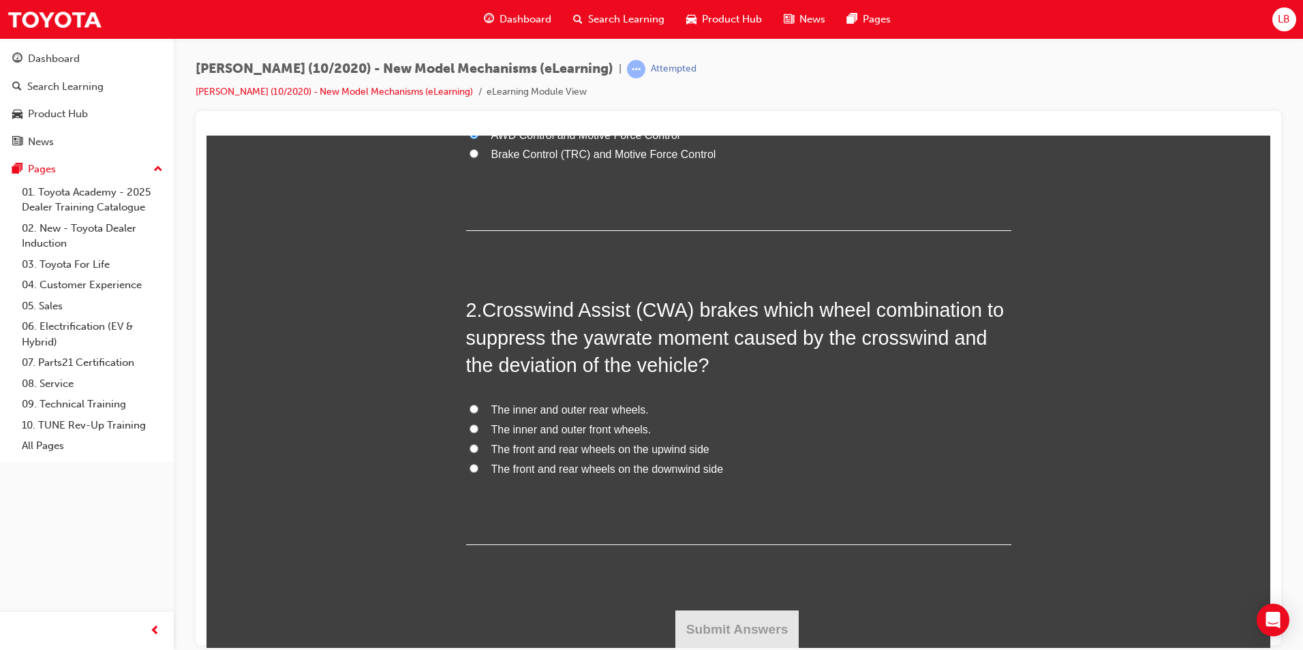
click at [577, 449] on span "The front and rear wheels on the upwind side" at bounding box center [600, 449] width 218 height 12
click at [478, 449] on input "The front and rear wheels on the upwind side" at bounding box center [474, 448] width 9 height 9
radio input "true"
click at [724, 623] on button "Submit Answers" at bounding box center [737, 629] width 124 height 38
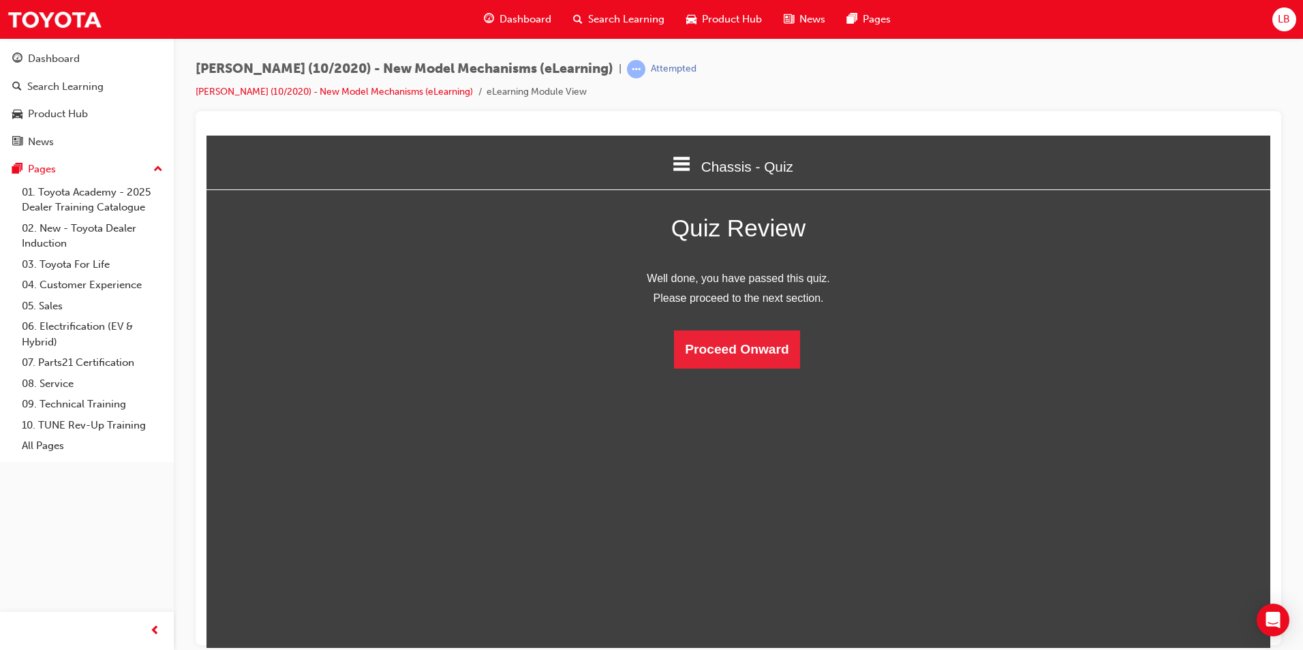
scroll to position [181, 1085]
click at [744, 356] on button "Proceed Onward" at bounding box center [736, 349] width 125 height 38
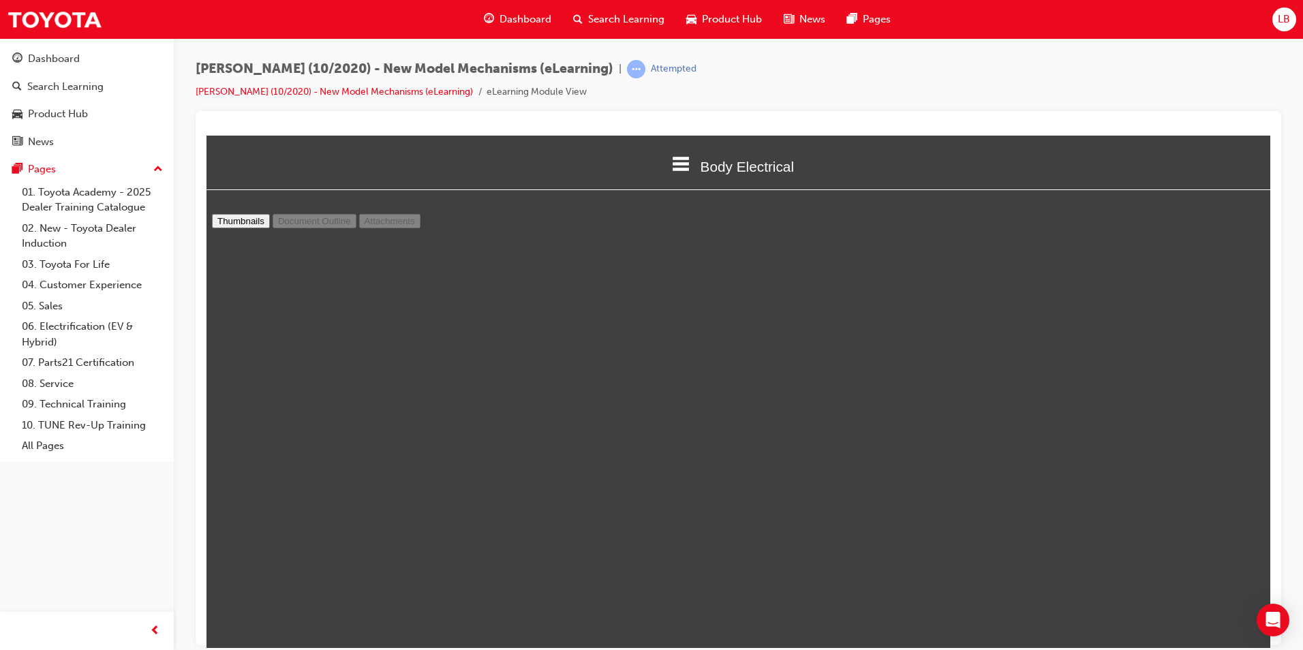
scroll to position [3135, 0]
type input "10"
